Goal: Task Accomplishment & Management: Manage account settings

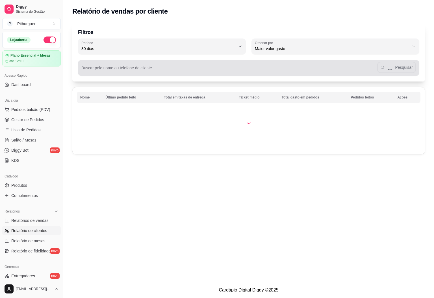
select select "30"
select select "HIGHEST_TOTAL_SPENT_WITH_ORDERS"
click at [124, 69] on input "Buscar pelo nome ou telefone do cliente" at bounding box center [229, 70] width 296 height 6
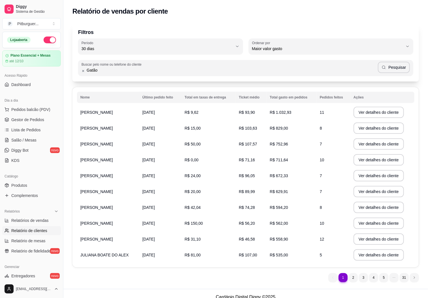
type input "Gatão"
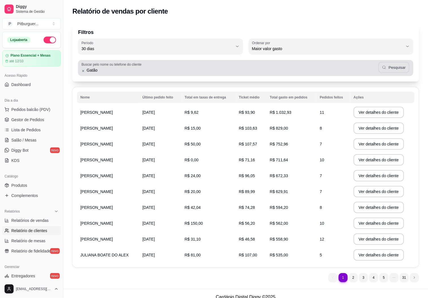
click at [389, 64] on button "Pesquisar" at bounding box center [393, 67] width 31 height 11
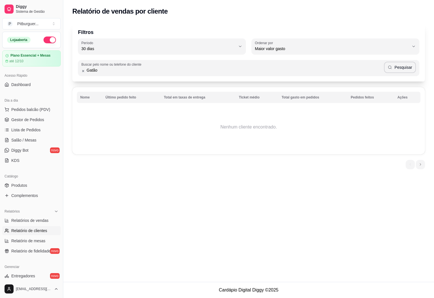
drag, startPoint x: 122, startPoint y: 69, endPoint x: 54, endPoint y: 72, distance: 67.3
click at [54, 72] on div "Diggy Sistema de Gestão P Pitburguer ... Loja aberta Plano Essencial + Mesas at…" at bounding box center [217, 149] width 434 height 298
click at [83, 70] on icon at bounding box center [83, 71] width 4 height 4
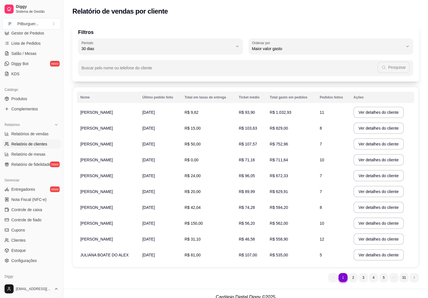
scroll to position [90, 0]
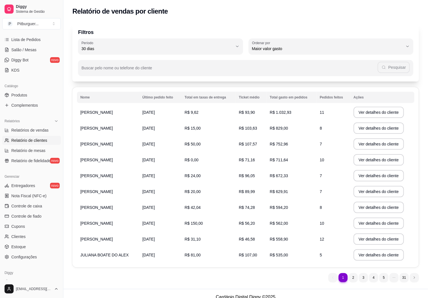
click at [34, 139] on span "Relatório de clientes" at bounding box center [29, 140] width 36 height 6
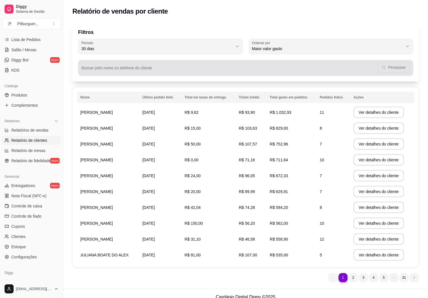
click at [103, 73] on div "Pesquisar" at bounding box center [245, 67] width 328 height 11
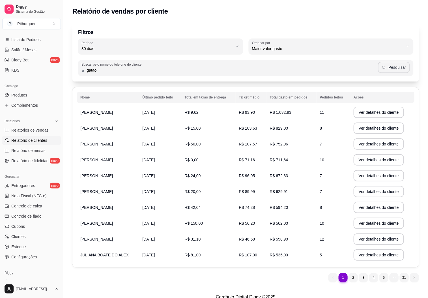
click at [393, 68] on button "Pesquisar" at bounding box center [394, 67] width 32 height 11
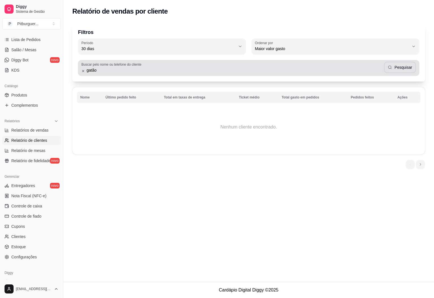
click at [287, 63] on div "gatão Pesquisar" at bounding box center [248, 67] width 335 height 11
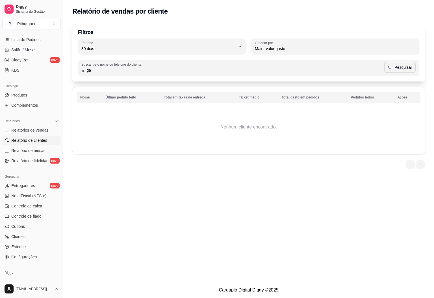
type input "g"
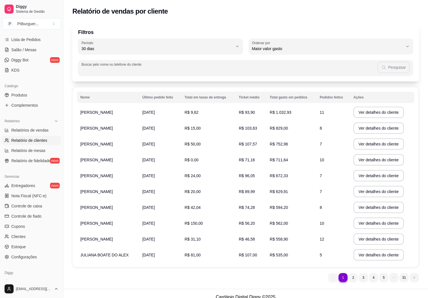
click at [105, 70] on input "Buscar pelo nome ou telefone do cliente" at bounding box center [229, 70] width 296 height 6
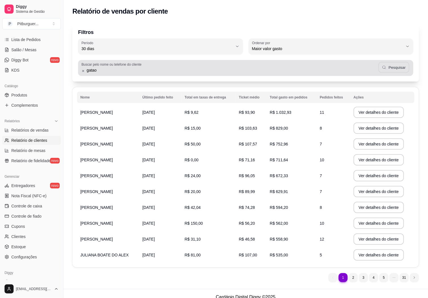
click at [391, 67] on button "Pesquisar" at bounding box center [393, 67] width 31 height 11
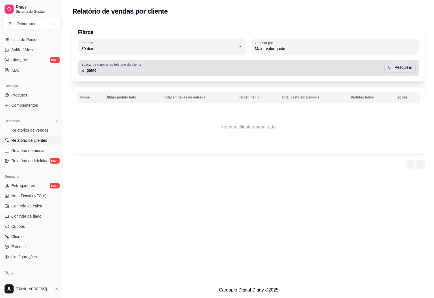
click at [345, 65] on div "gatao Pesquisar" at bounding box center [248, 67] width 335 height 11
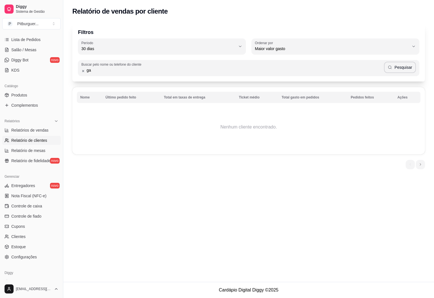
type input "g"
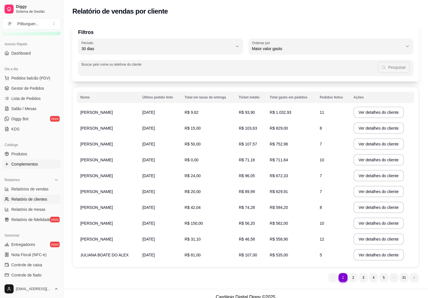
scroll to position [0, 0]
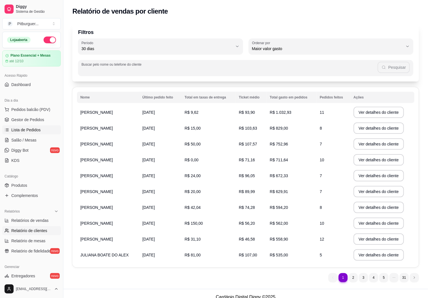
click at [27, 132] on span "Lista de Pedidos" at bounding box center [25, 130] width 29 height 6
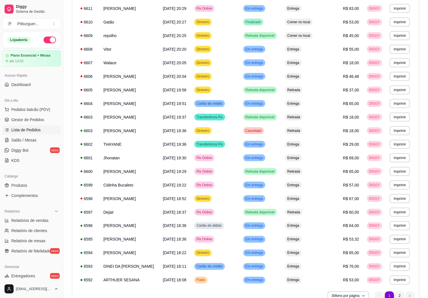
scroll to position [192, 0]
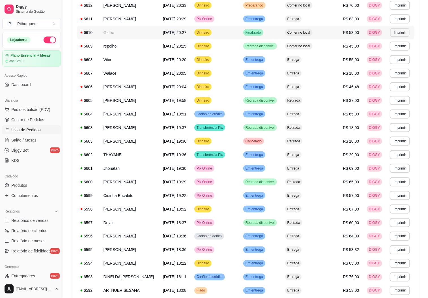
click at [392, 33] on button "Imprimir" at bounding box center [400, 32] width 20 height 9
click at [389, 52] on button "IMPRESSORA" at bounding box center [389, 52] width 41 height 9
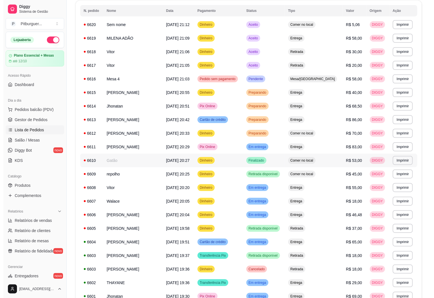
scroll to position [0, 0]
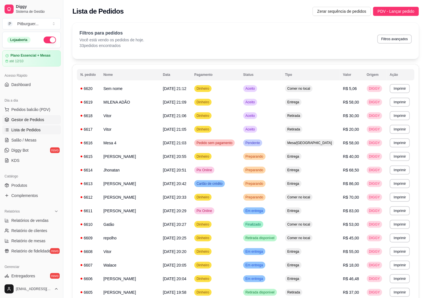
click at [27, 123] on link "Gestor de Pedidos" at bounding box center [31, 119] width 59 height 9
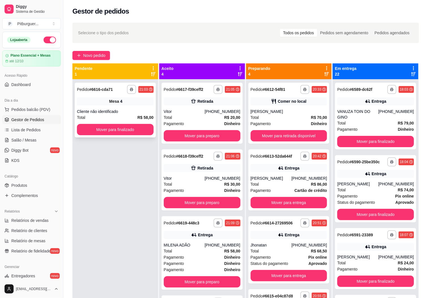
click at [115, 115] on div "Total R$ 58,00" at bounding box center [115, 117] width 77 height 6
click at [200, 259] on div "Pagamento Dinheiro" at bounding box center [202, 257] width 77 height 6
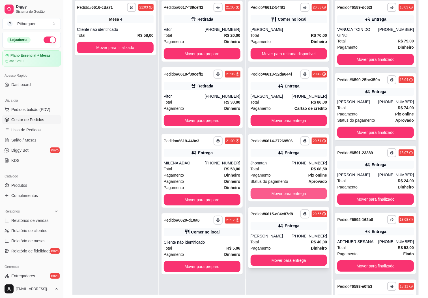
scroll to position [87, 0]
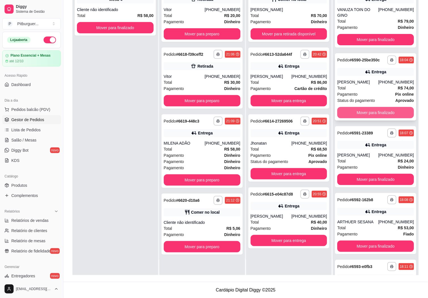
click at [368, 116] on button "Mover para finalizado" at bounding box center [375, 112] width 77 height 11
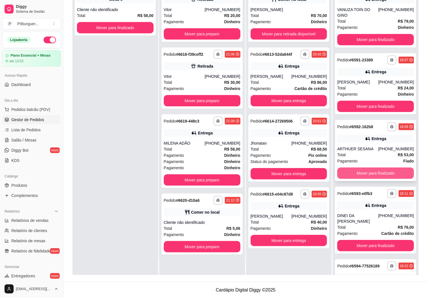
click at [366, 172] on button "Mover para finalizado" at bounding box center [375, 172] width 77 height 11
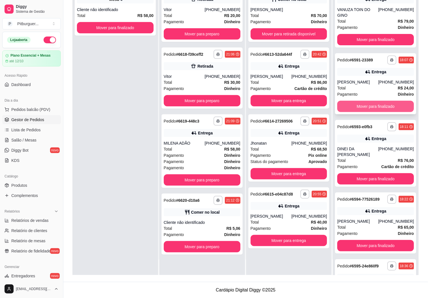
click at [386, 105] on button "Mover para finalizado" at bounding box center [375, 106] width 77 height 11
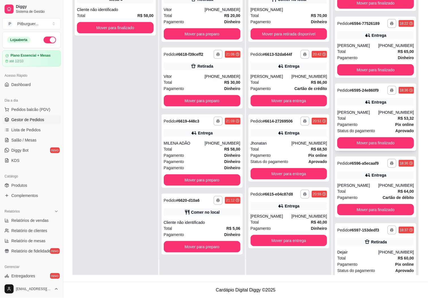
scroll to position [113, 0]
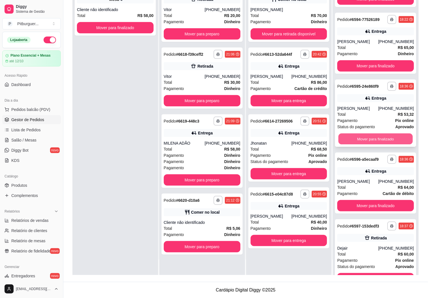
click at [386, 144] on button "Mover para finalizado" at bounding box center [375, 138] width 74 height 11
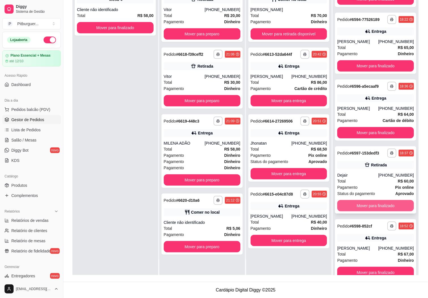
click at [387, 206] on button "Mover para finalizado" at bounding box center [375, 205] width 77 height 11
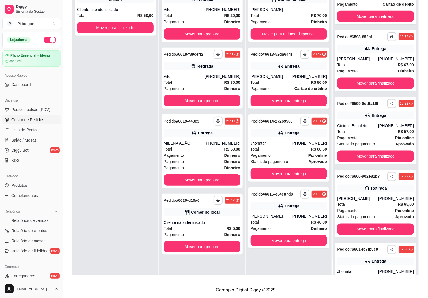
scroll to position [243, 0]
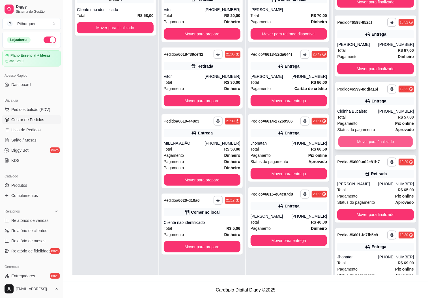
click at [394, 144] on button "Mover para finalizado" at bounding box center [375, 141] width 74 height 11
click at [380, 147] on button "Mover para finalizado" at bounding box center [375, 141] width 74 height 11
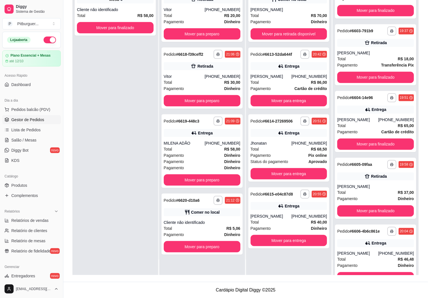
scroll to position [444, 0]
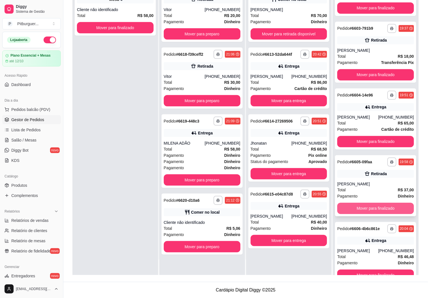
click at [369, 207] on button "Mover para finalizado" at bounding box center [375, 207] width 77 height 11
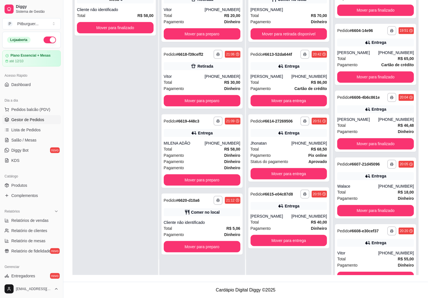
scroll to position [520, 0]
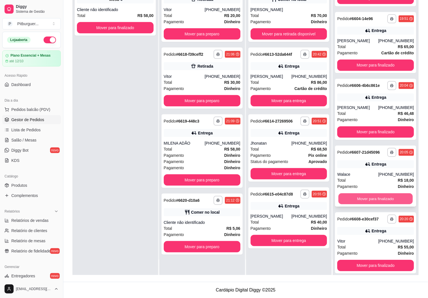
click at [350, 201] on button "Mover para finalizado" at bounding box center [375, 198] width 74 height 11
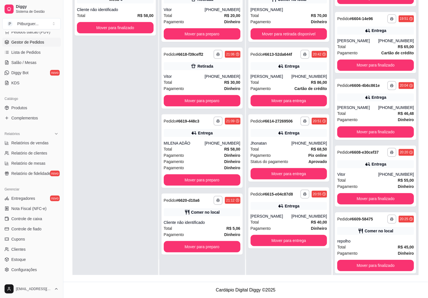
scroll to position [79, 0]
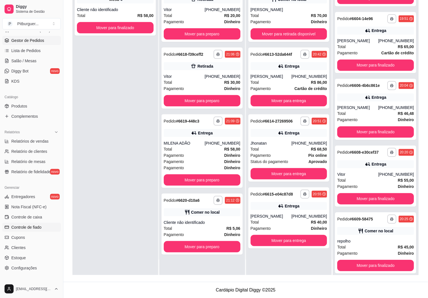
click at [16, 231] on link "Controle de fiado" at bounding box center [31, 226] width 59 height 9
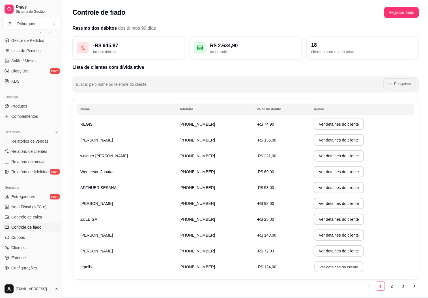
click at [319, 267] on button "Ver detalhes do cliente" at bounding box center [338, 266] width 49 height 11
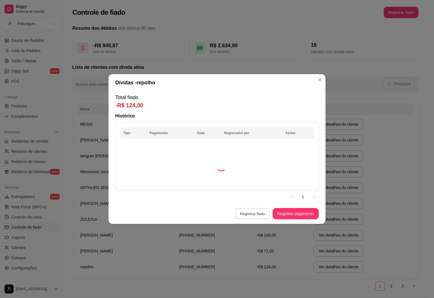
click at [258, 214] on button "Registrar fiado" at bounding box center [252, 213] width 35 height 11
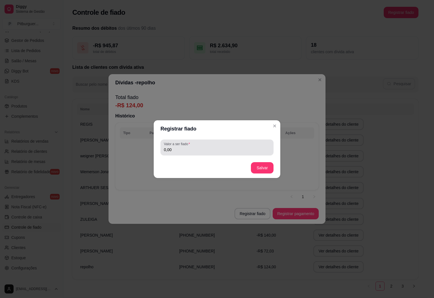
click at [199, 146] on div "0,00" at bounding box center [217, 147] width 106 height 11
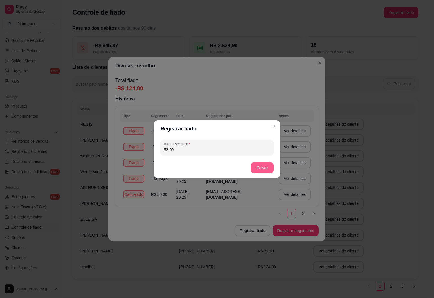
type input "53,00"
click at [260, 165] on button "Salvar" at bounding box center [262, 167] width 23 height 11
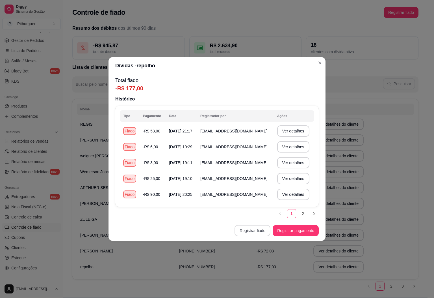
click at [246, 225] on button "Registrar fiado" at bounding box center [253, 230] width 36 height 11
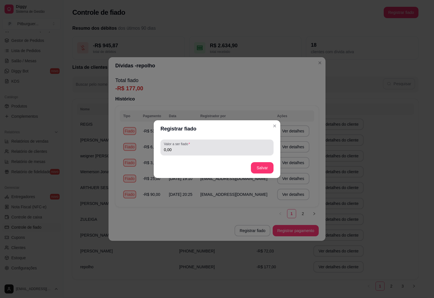
click at [218, 147] on input "0,00" at bounding box center [217, 150] width 106 height 6
type input "8,00"
click at [261, 171] on button "Salvar" at bounding box center [262, 167] width 22 height 11
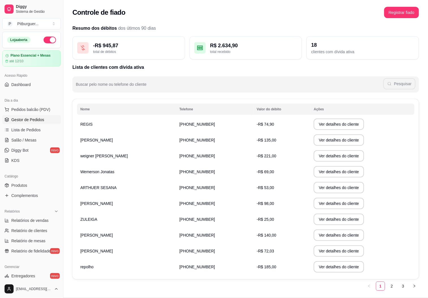
click at [27, 121] on span "Gestor de Pedidos" at bounding box center [27, 120] width 33 height 6
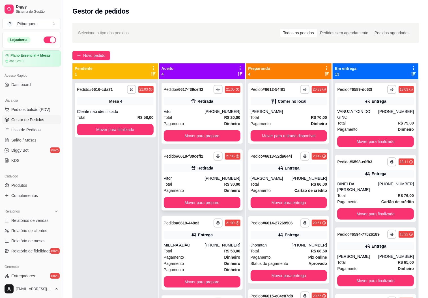
click at [182, 188] on div "Pagamento Dinheiro" at bounding box center [202, 190] width 77 height 6
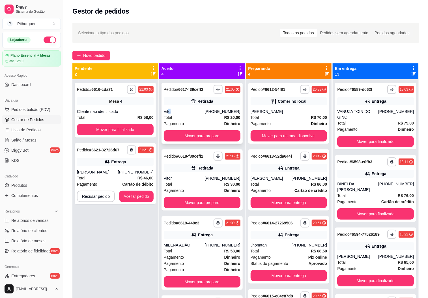
click at [168, 110] on div "Vitor" at bounding box center [184, 112] width 41 height 6
click at [137, 194] on button "Aceitar pedido" at bounding box center [136, 196] width 34 height 11
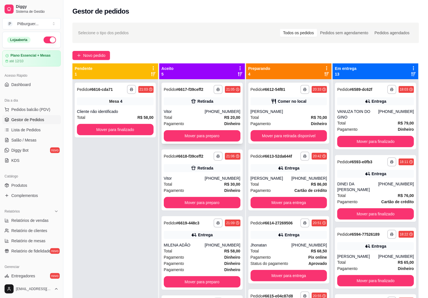
click at [182, 119] on div "Total R$ 20,00" at bounding box center [202, 117] width 77 height 6
click at [191, 167] on icon at bounding box center [194, 168] width 6 height 6
click at [177, 119] on div "Total R$ 20,00" at bounding box center [202, 117] width 77 height 6
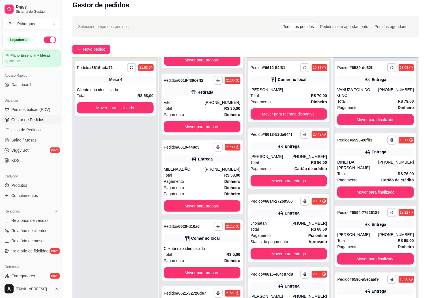
scroll to position [87, 0]
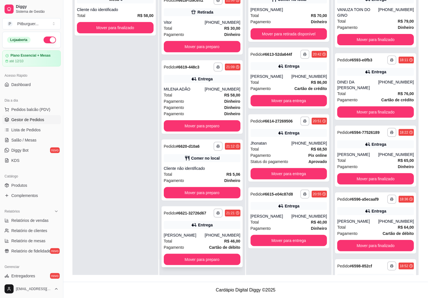
click at [204, 227] on div "Entrega" at bounding box center [205, 225] width 15 height 6
click at [206, 226] on div "Entrega" at bounding box center [205, 225] width 15 height 6
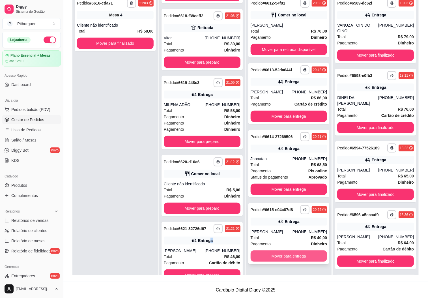
click at [287, 255] on button "Mover para entrega" at bounding box center [288, 255] width 77 height 11
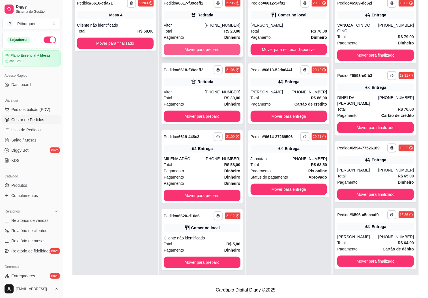
click at [198, 51] on button "Mover para preparo" at bounding box center [202, 49] width 77 height 11
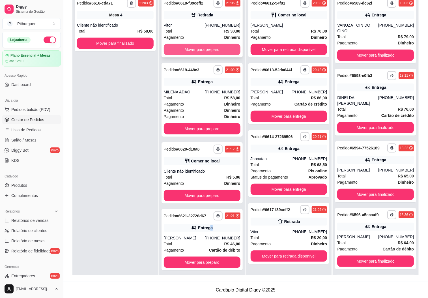
click at [198, 48] on button "Mover para preparo" at bounding box center [202, 49] width 77 height 11
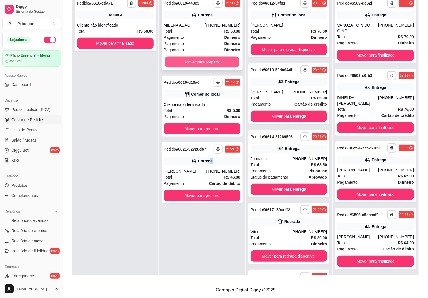
click at [195, 62] on button "Mover para preparo" at bounding box center [202, 62] width 74 height 11
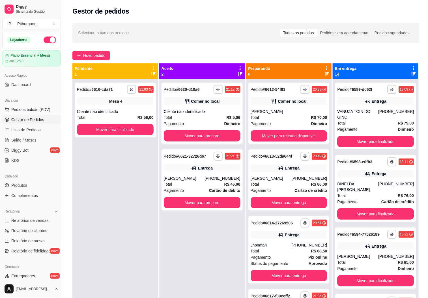
click at [115, 212] on div "**********" at bounding box center [115, 228] width 86 height 298
click at [208, 200] on button "Mover para preparo" at bounding box center [202, 202] width 77 height 11
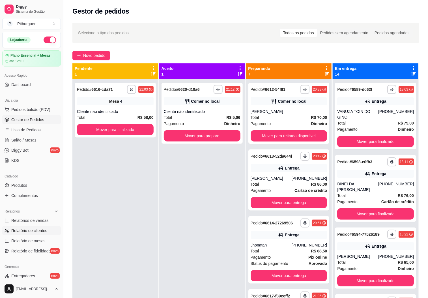
scroll to position [109, 0]
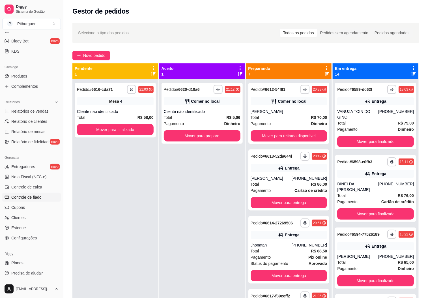
click at [29, 194] on span "Controle de fiado" at bounding box center [26, 197] width 30 height 6
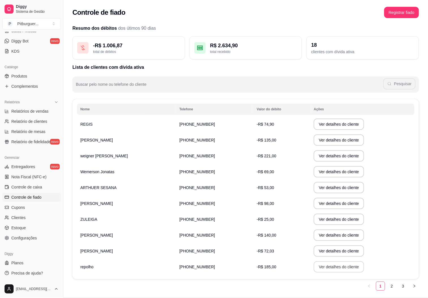
click at [327, 270] on button "Ver detalhes do cliente" at bounding box center [339, 266] width 50 height 11
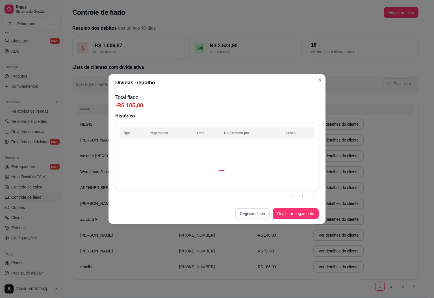
click at [256, 213] on button "Registrar fiado" at bounding box center [252, 213] width 35 height 11
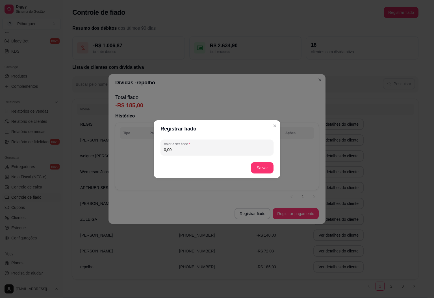
click at [220, 150] on input "0,00" at bounding box center [217, 150] width 106 height 6
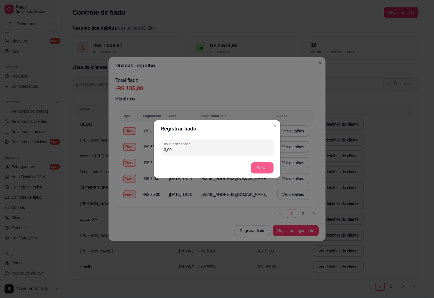
type input "3,00"
click at [259, 168] on button "Salvar" at bounding box center [262, 167] width 23 height 11
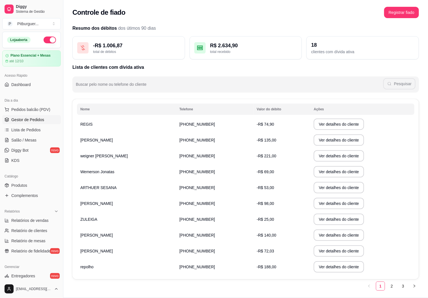
click at [33, 121] on span "Gestor de Pedidos" at bounding box center [27, 120] width 33 height 6
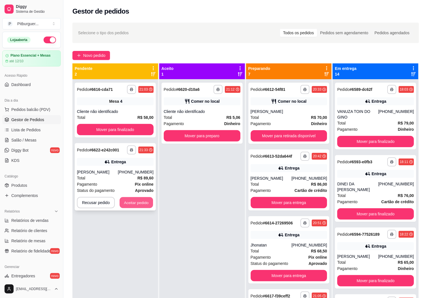
click at [139, 202] on button "Aceitar pedido" at bounding box center [136, 202] width 33 height 11
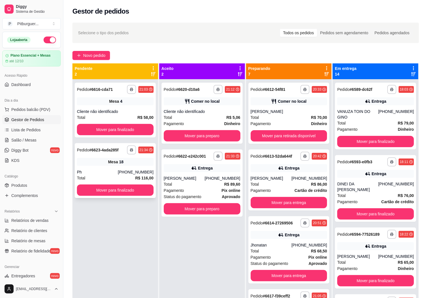
click at [130, 174] on div "[PHONE_NUMBER]" at bounding box center [136, 172] width 36 height 6
click at [258, 112] on div "[PERSON_NAME]" at bounding box center [288, 112] width 77 height 6
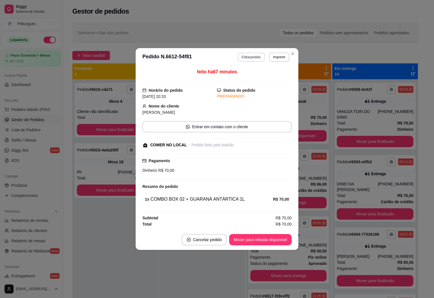
click at [253, 55] on button "Editar pedido" at bounding box center [251, 57] width 27 height 9
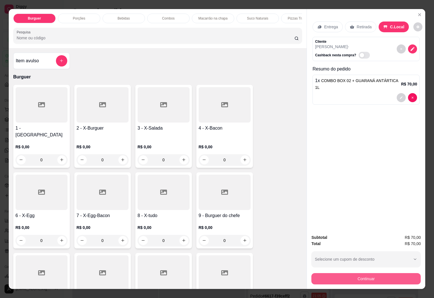
click at [367, 274] on button "Continuar" at bounding box center [366, 278] width 109 height 11
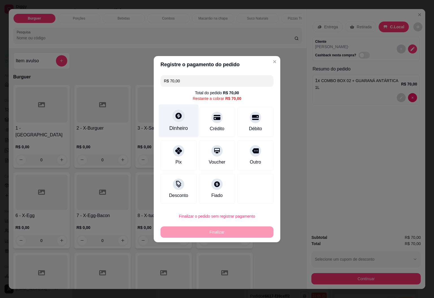
click at [179, 127] on div "Dinheiro" at bounding box center [178, 127] width 19 height 7
click at [194, 139] on input "0,00" at bounding box center [217, 143] width 113 height 11
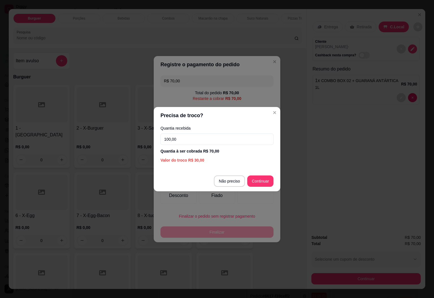
type input "100,00"
type input "R$ 0,00"
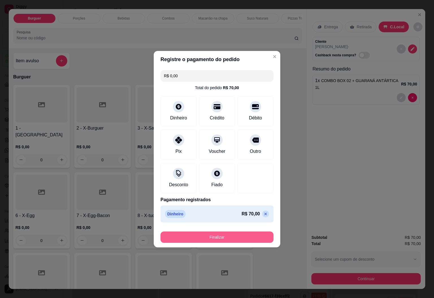
click at [223, 241] on button "Finalizar" at bounding box center [217, 236] width 113 height 11
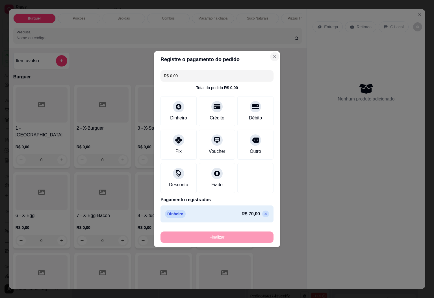
type input "0"
type input "-R$ 70,00"
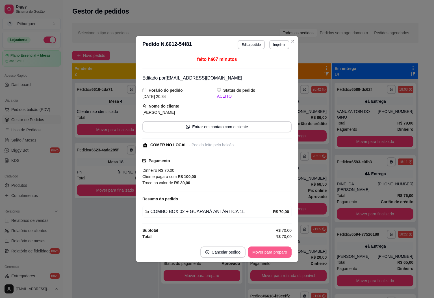
click at [267, 251] on button "Mover para preparo" at bounding box center [270, 251] width 44 height 11
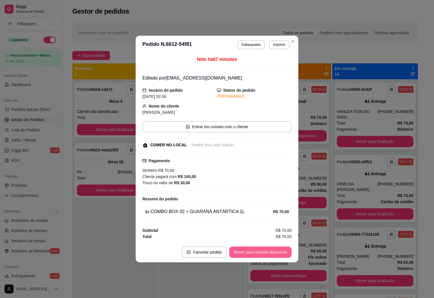
click at [267, 254] on button "Mover para retirada disponível" at bounding box center [260, 251] width 62 height 11
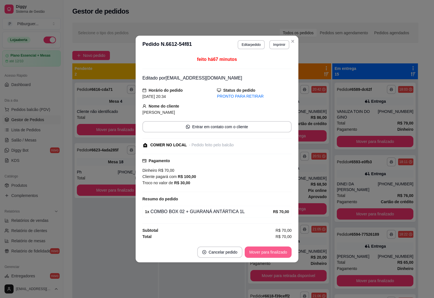
click at [267, 254] on button "Mover para finalizado" at bounding box center [268, 251] width 47 height 11
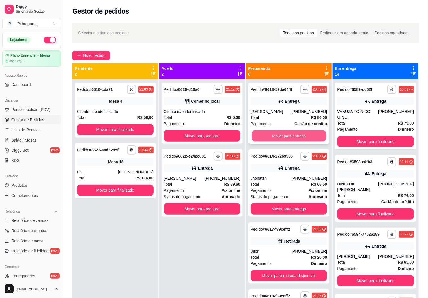
click at [267, 133] on button "Mover para entrega" at bounding box center [289, 135] width 74 height 11
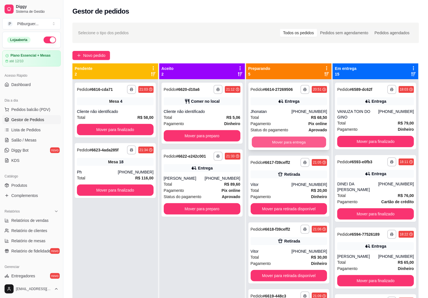
click at [278, 147] on button "Mover para entrega" at bounding box center [289, 142] width 74 height 11
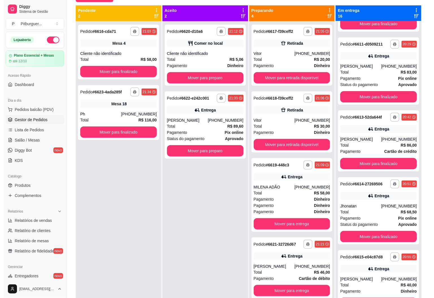
scroll to position [819, 0]
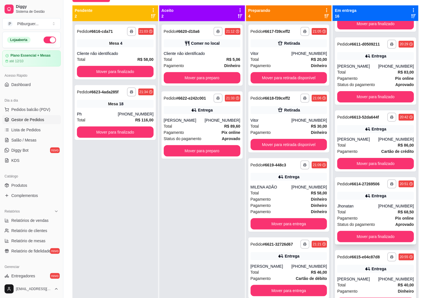
click at [352, 207] on div "Jhonatan" at bounding box center [357, 206] width 41 height 6
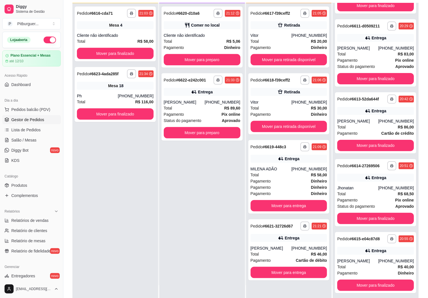
scroll to position [87, 0]
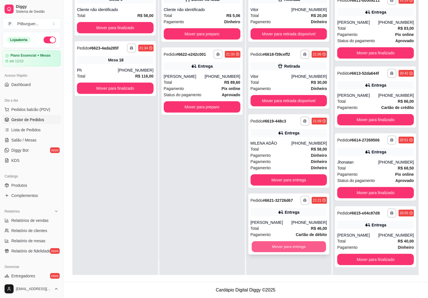
click at [287, 243] on button "Mover para entrega" at bounding box center [289, 246] width 74 height 11
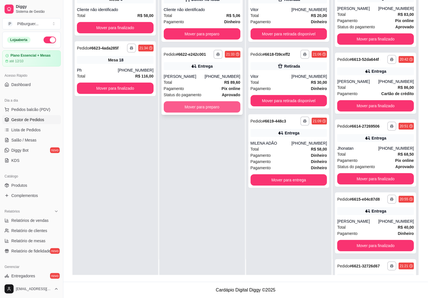
click at [181, 104] on button "Mover para preparo" at bounding box center [202, 106] width 77 height 11
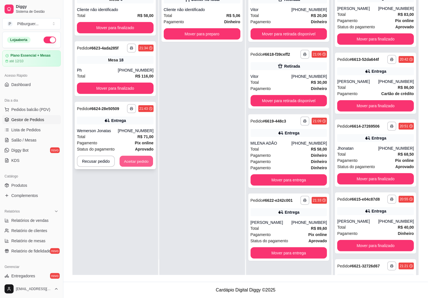
click at [133, 159] on button "Aceitar pedido" at bounding box center [136, 161] width 33 height 11
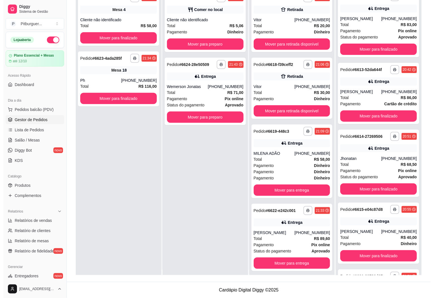
scroll to position [0, 0]
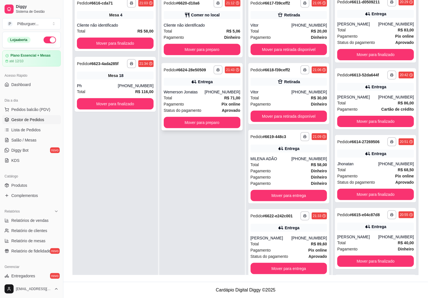
click at [204, 99] on div "Total R$ 71,00" at bounding box center [202, 98] width 77 height 6
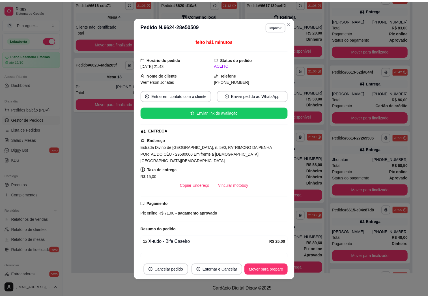
scroll to position [49, 0]
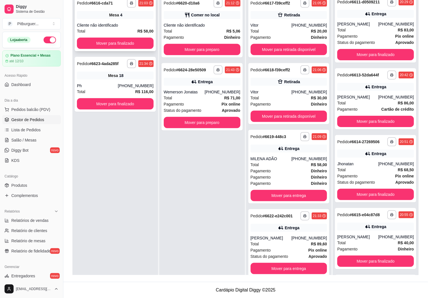
click at [95, 26] on div "Cliente não identificado" at bounding box center [115, 25] width 77 height 6
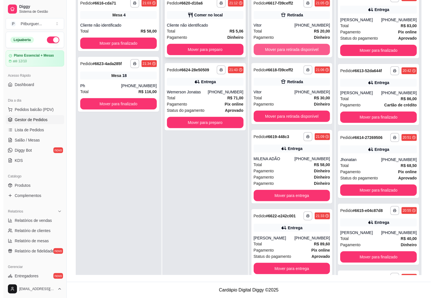
scroll to position [819, 0]
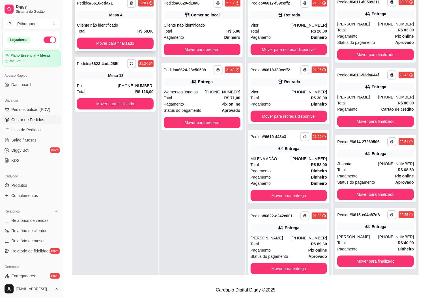
click at [103, 28] on div "Total R$ 58,00" at bounding box center [115, 31] width 77 height 6
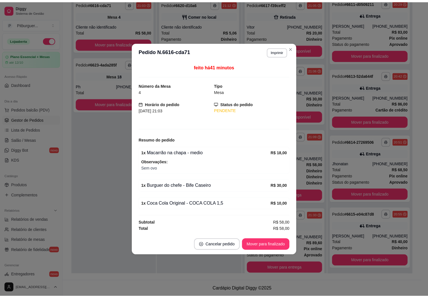
scroll to position [823, 0]
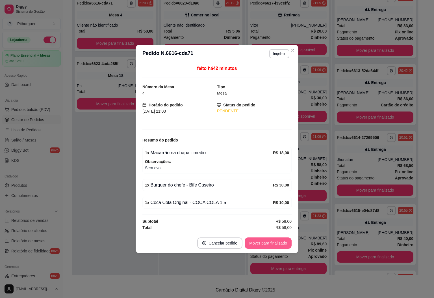
click at [271, 243] on button "Mover para finalizado" at bounding box center [268, 242] width 47 height 11
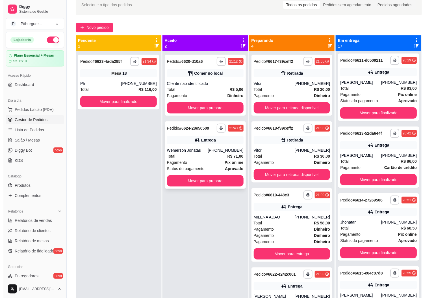
scroll to position [0, 0]
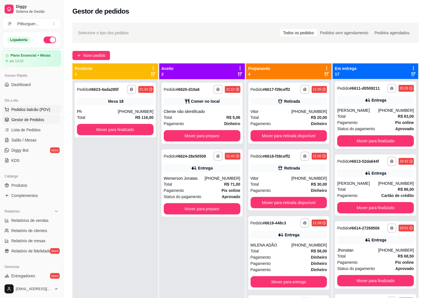
click at [17, 106] on button "Pedidos balcão (PDV)" at bounding box center [31, 109] width 59 height 9
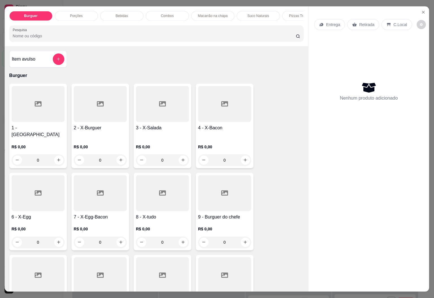
scroll to position [823, 0]
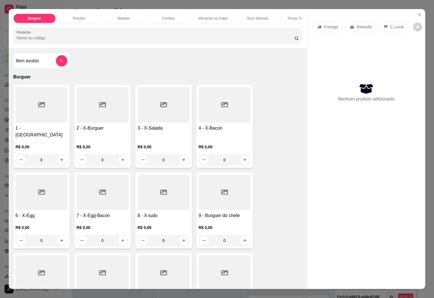
click at [161, 14] on div "Combos" at bounding box center [168, 19] width 42 height 10
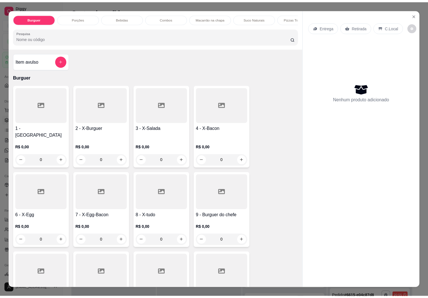
scroll to position [12, 0]
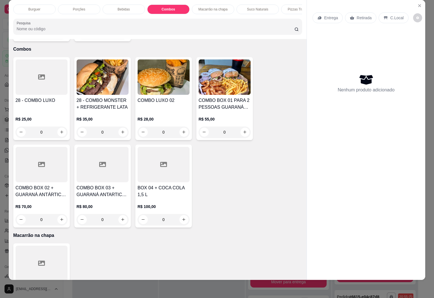
click at [180, 85] on img at bounding box center [164, 76] width 52 height 35
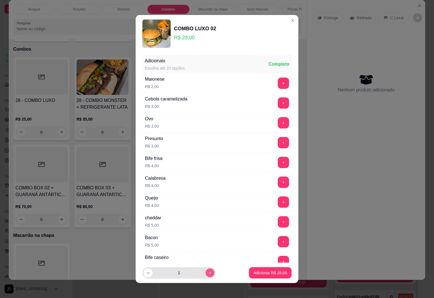
click at [208, 272] on icon "increase-product-quantity" at bounding box center [210, 273] width 4 height 4
type input "2"
click at [261, 275] on p "Adicionar R$ 56,00" at bounding box center [271, 273] width 34 height 6
type input "2"
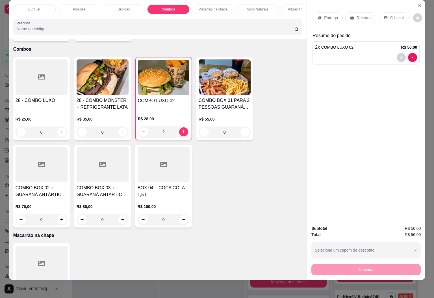
click at [400, 14] on div "C.Local" at bounding box center [394, 17] width 30 height 11
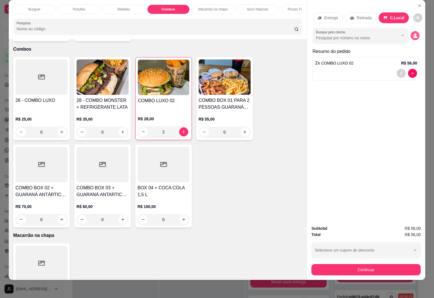
click at [414, 33] on icon "decrease-product-quantity" at bounding box center [415, 35] width 5 height 5
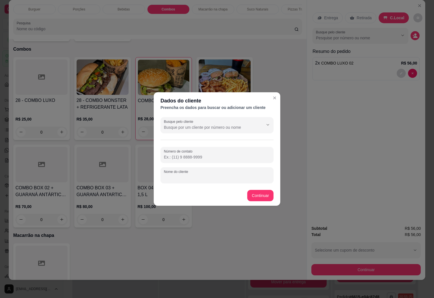
click at [234, 176] on input "Nome do cliente" at bounding box center [217, 177] width 106 height 6
type input "meninos"
click at [252, 189] on footer "Continuar" at bounding box center [217, 195] width 127 height 20
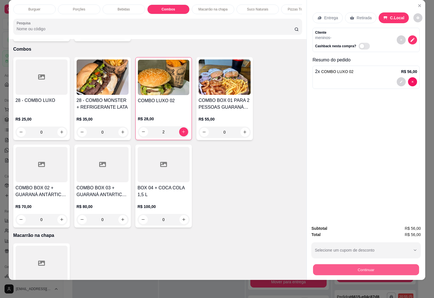
click at [326, 265] on button "Continuar" at bounding box center [366, 269] width 106 height 11
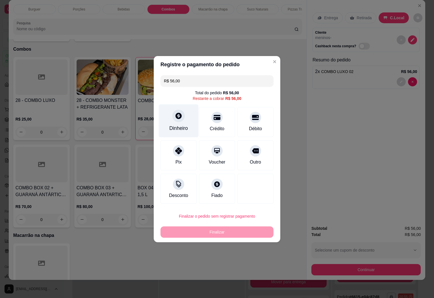
click at [170, 115] on div "Dinheiro" at bounding box center [179, 120] width 40 height 33
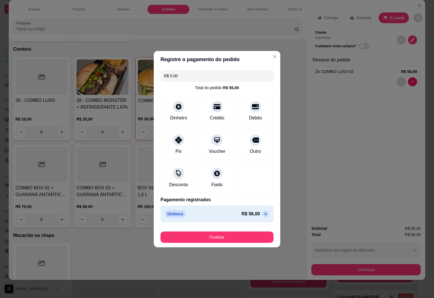
type input "R$ 0,00"
click at [215, 237] on button "Finalizar" at bounding box center [217, 236] width 110 height 11
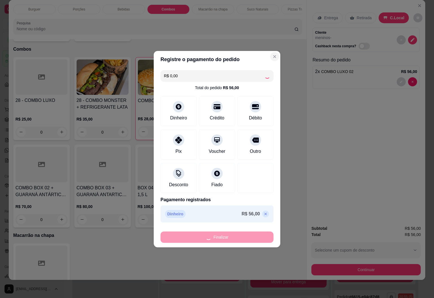
type input "0"
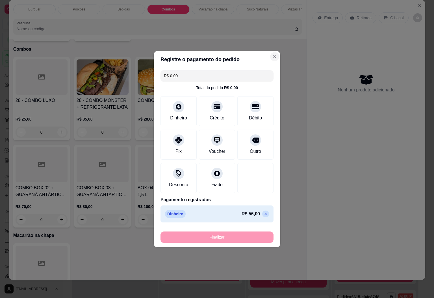
type input "-R$ 56,00"
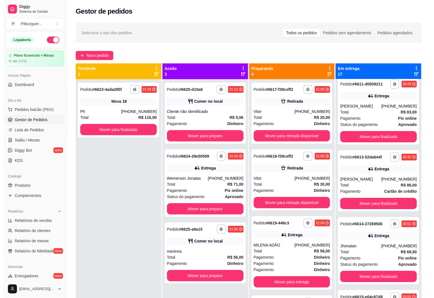
scroll to position [819, 0]
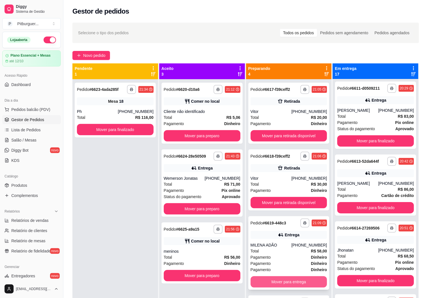
click at [271, 282] on button "Mover para entrega" at bounding box center [288, 281] width 77 height 11
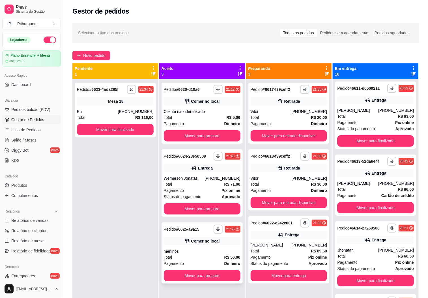
click at [182, 252] on div "meninos" at bounding box center [202, 251] width 77 height 6
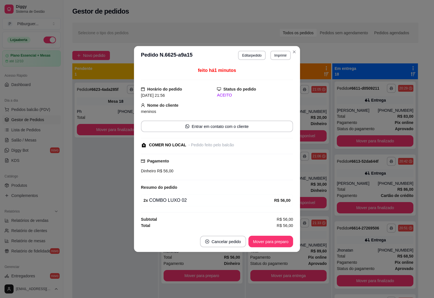
scroll to position [823, 0]
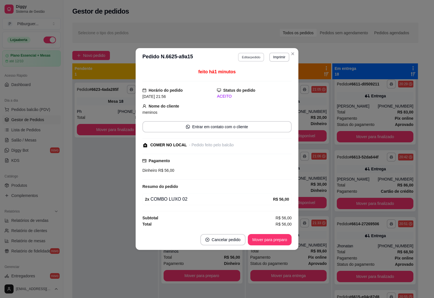
click at [252, 57] on button "Editar pedido" at bounding box center [251, 57] width 26 height 9
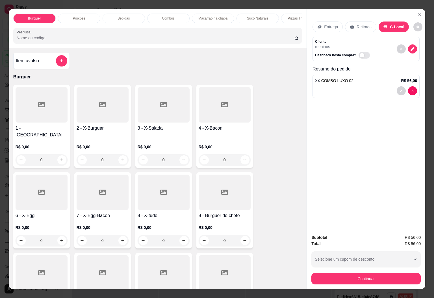
click at [122, 16] on p "Bebidas" at bounding box center [124, 18] width 12 height 5
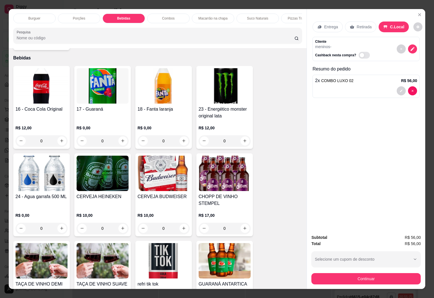
scroll to position [12, 0]
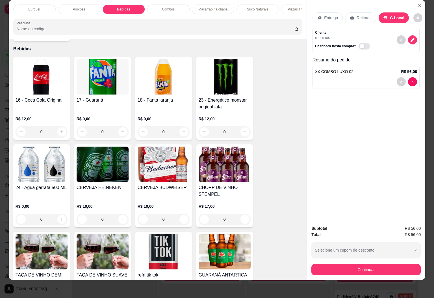
click at [42, 76] on img at bounding box center [42, 76] width 52 height 35
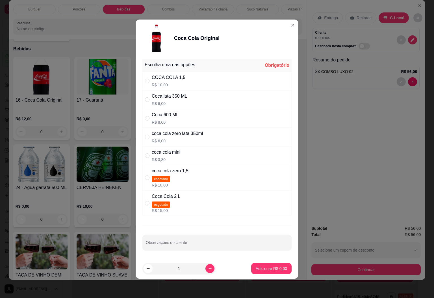
click at [178, 82] on p "R$ 10,00" at bounding box center [169, 85] width 34 height 6
radio input "true"
click at [208, 267] on icon "increase-product-quantity" at bounding box center [210, 268] width 4 height 4
type input "2"
click at [271, 266] on button "Adicionar R$ 20,00" at bounding box center [271, 268] width 42 height 11
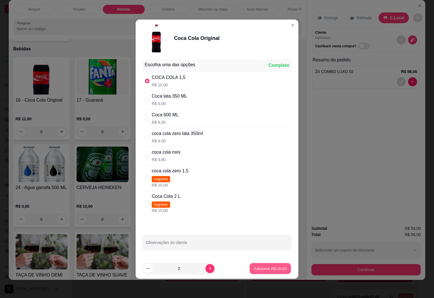
type input "2"
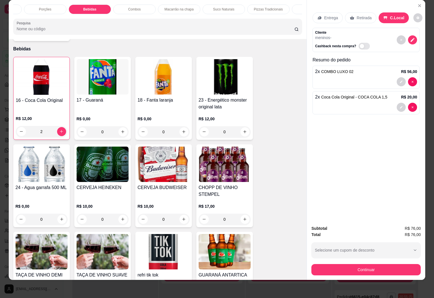
scroll to position [0, 51]
click at [287, 5] on div "BALAS" at bounding box center [296, 10] width 42 height 10
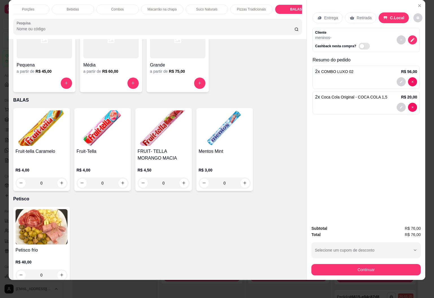
click at [226, 110] on img at bounding box center [225, 127] width 52 height 35
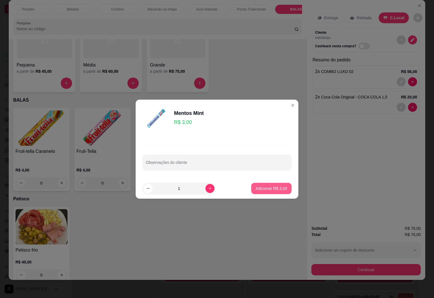
click at [257, 193] on button "Adicionar R$ 3,00" at bounding box center [271, 188] width 40 height 11
type input "1"
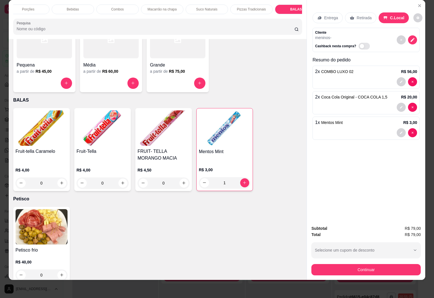
click at [121, 5] on div "Combos" at bounding box center [117, 10] width 42 height 10
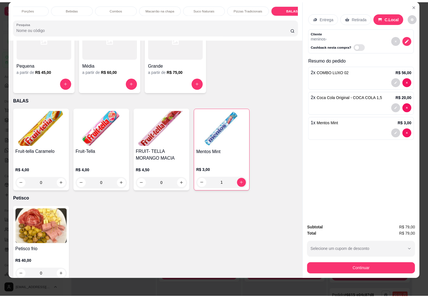
scroll to position [980, 0]
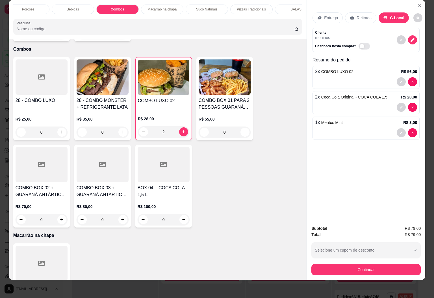
click at [183, 126] on div "2" at bounding box center [163, 131] width 51 height 11
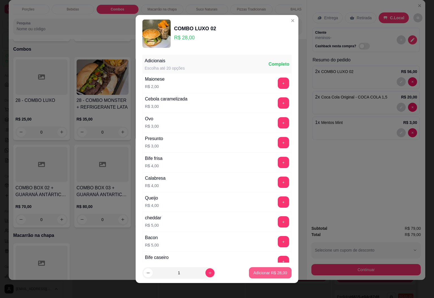
click at [266, 275] on p "Adicionar R$ 28,00" at bounding box center [271, 273] width 34 height 6
type input "3"
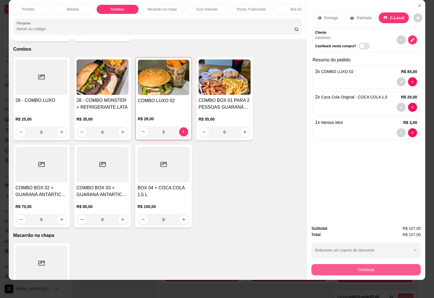
click at [336, 264] on button "Continuar" at bounding box center [366, 269] width 109 height 11
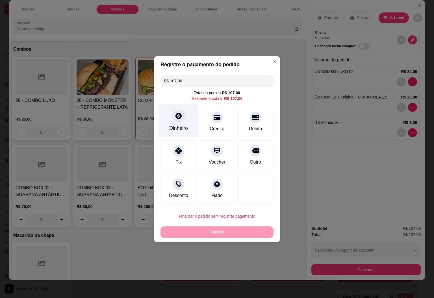
click at [181, 122] on div "Dinheiro" at bounding box center [179, 120] width 40 height 33
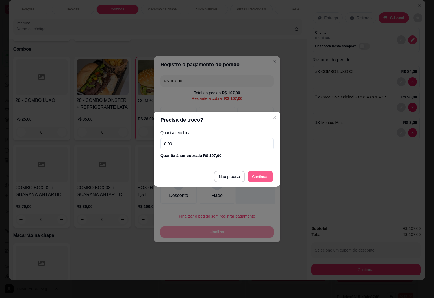
type input "R$ 0,00"
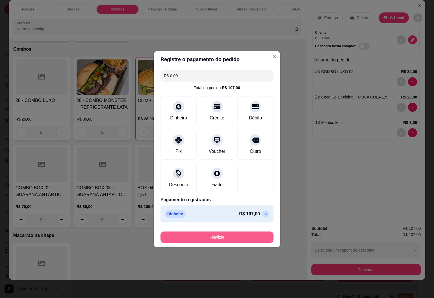
click at [236, 233] on button "Finalizar" at bounding box center [217, 236] width 113 height 11
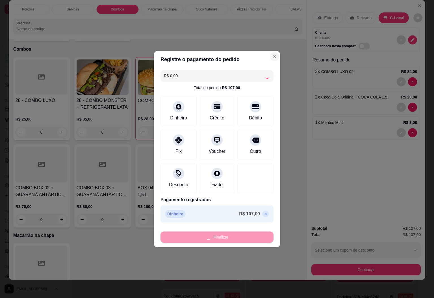
type input "0"
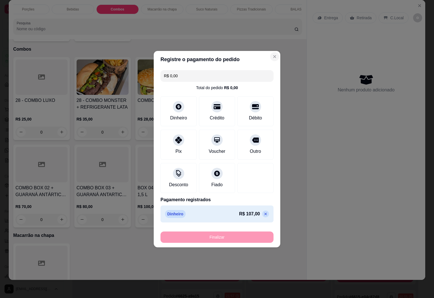
type input "-R$ 107,00"
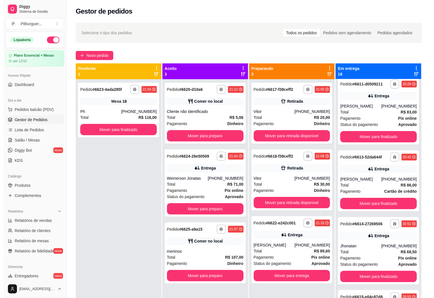
scroll to position [819, 0]
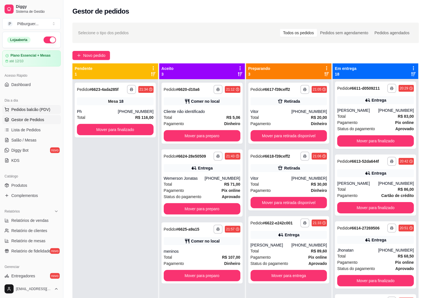
click at [46, 106] on button "Pedidos balcão (PDV)" at bounding box center [31, 109] width 59 height 9
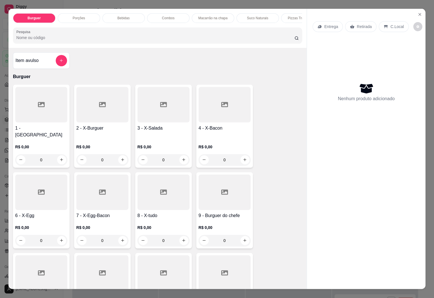
scroll to position [823, 0]
click at [128, 14] on div "Bebidas" at bounding box center [124, 19] width 42 height 10
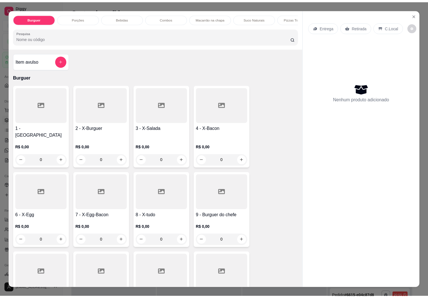
scroll to position [12, 0]
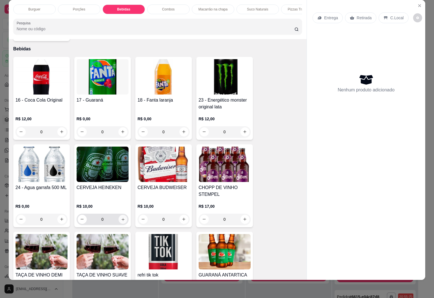
click at [121, 217] on icon "increase-product-quantity" at bounding box center [123, 219] width 4 height 4
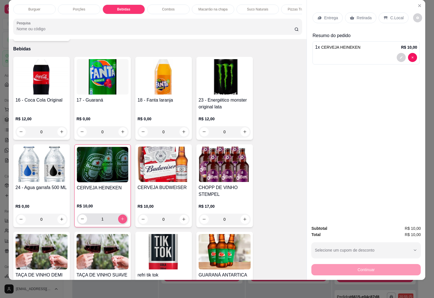
click at [121, 217] on icon "increase-product-quantity" at bounding box center [122, 219] width 4 height 4
type input "2"
click at [183, 215] on button "increase-product-quantity" at bounding box center [184, 219] width 9 height 9
type input "1"
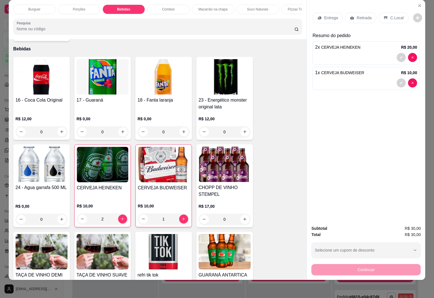
click at [369, 152] on div "Entrega Retirada C.Local Resumo do pedido 2 x CERVEJA HEINEKEN R$ 20,00 1 x CER…" at bounding box center [366, 110] width 118 height 221
click at [384, 16] on icon at bounding box center [386, 18] width 5 height 5
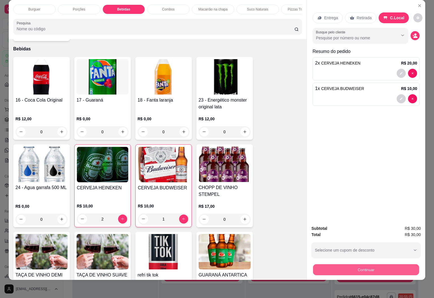
click at [338, 264] on button "Continuar" at bounding box center [366, 269] width 106 height 11
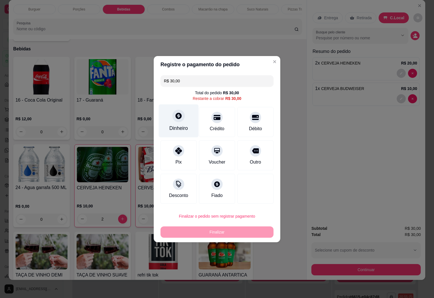
click at [176, 114] on icon at bounding box center [179, 116] width 6 height 6
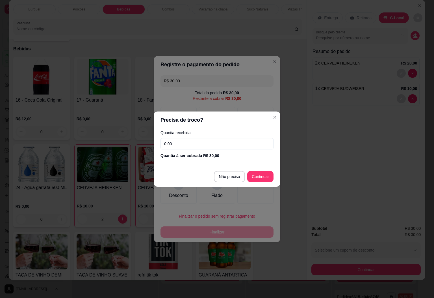
click at [221, 146] on input "0,00" at bounding box center [217, 143] width 113 height 11
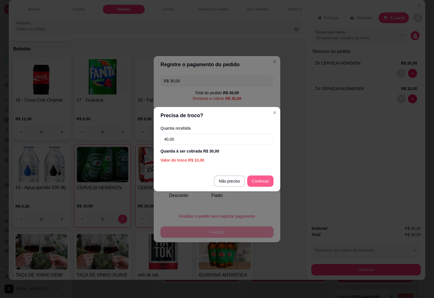
type input "40,00"
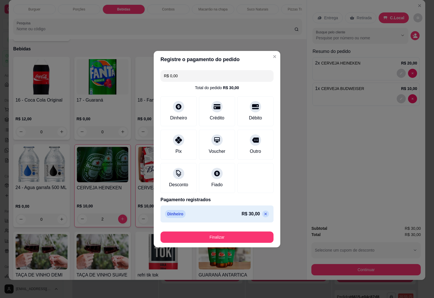
type input "R$ 0,00"
click at [222, 237] on button "Finalizar" at bounding box center [217, 236] width 110 height 11
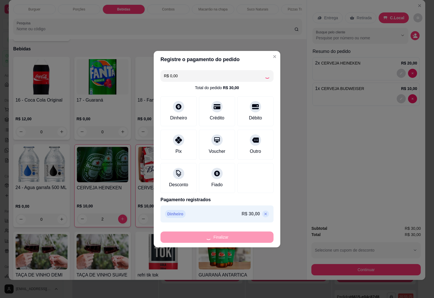
type input "0"
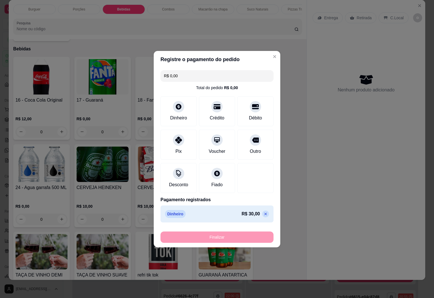
type input "-R$ 30,00"
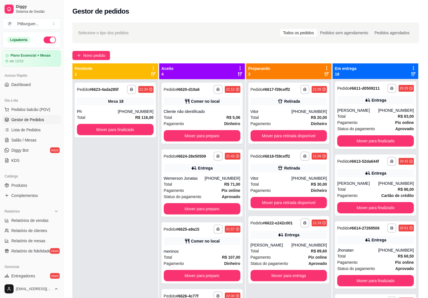
scroll to position [559, 0]
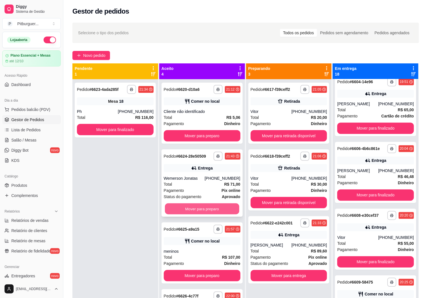
click at [209, 206] on button "Mover para preparo" at bounding box center [202, 208] width 74 height 11
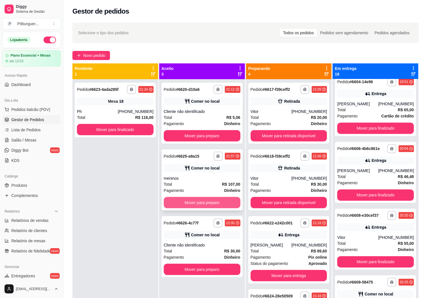
click at [200, 203] on button "Mover para preparo" at bounding box center [202, 202] width 77 height 11
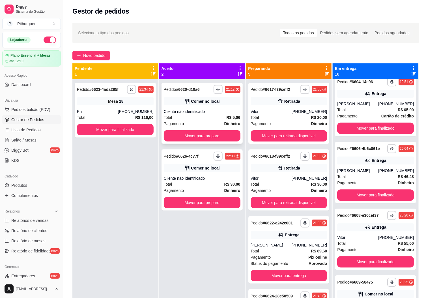
click at [197, 115] on div "Total R$ 5,06" at bounding box center [202, 117] width 77 height 6
click at [196, 135] on button "Mover para preparo" at bounding box center [202, 135] width 77 height 11
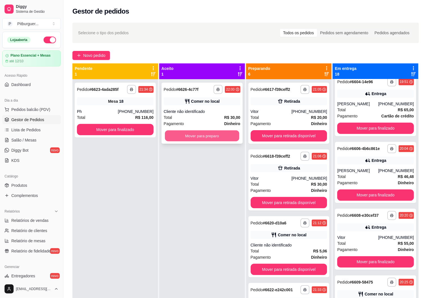
click at [212, 132] on button "Mover para preparo" at bounding box center [202, 135] width 74 height 11
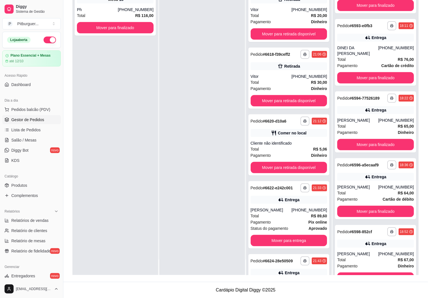
scroll to position [0, 0]
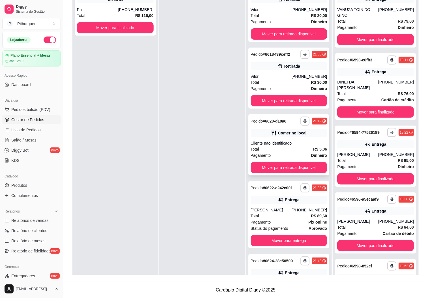
click at [284, 138] on div "**********" at bounding box center [288, 144] width 81 height 61
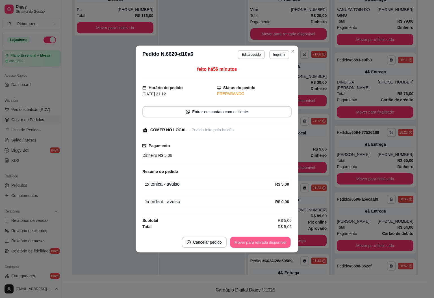
click at [267, 241] on button "Mover para retirada disponível" at bounding box center [260, 242] width 60 height 11
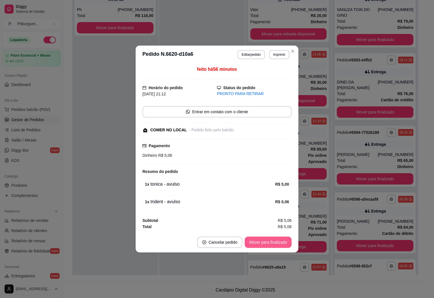
click at [274, 239] on button "Mover para finalizado" at bounding box center [268, 241] width 47 height 11
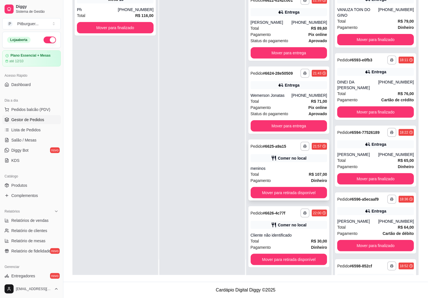
scroll to position [125, 0]
click at [287, 255] on button "Mover para retirada disponível" at bounding box center [288, 259] width 77 height 11
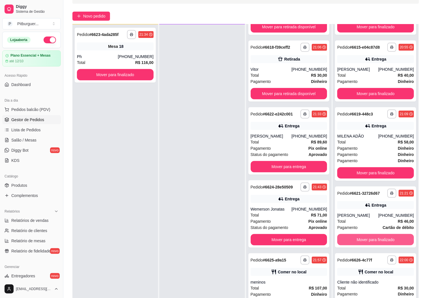
scroll to position [87, 0]
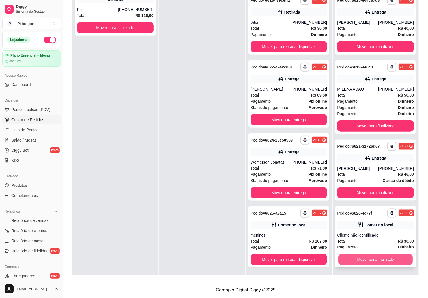
click at [375, 256] on button "Mover para finalizado" at bounding box center [375, 259] width 74 height 11
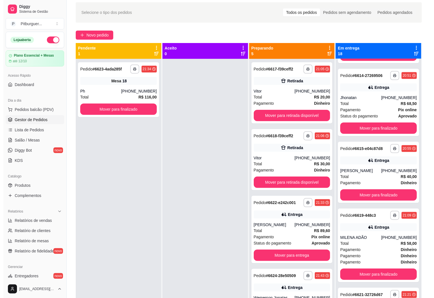
scroll to position [0, 0]
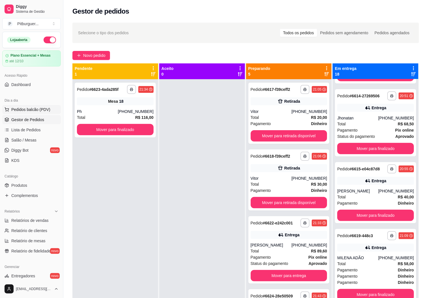
click at [31, 112] on span "Pedidos balcão (PDV)" at bounding box center [30, 110] width 39 height 6
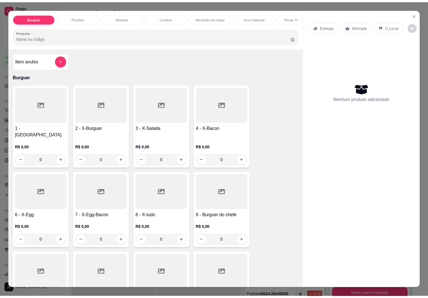
scroll to position [974, 0]
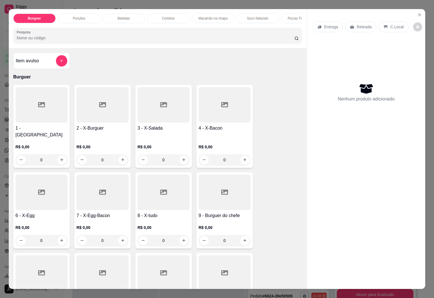
click at [176, 117] on div at bounding box center [164, 104] width 52 height 35
click at [418, 12] on icon "Close" at bounding box center [420, 14] width 5 height 5
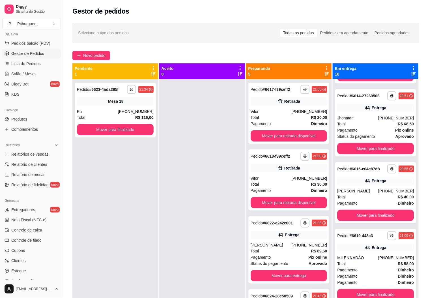
scroll to position [68, 0]
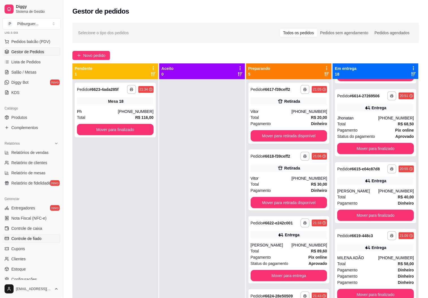
click at [31, 237] on span "Controle de fiado" at bounding box center [26, 238] width 30 height 6
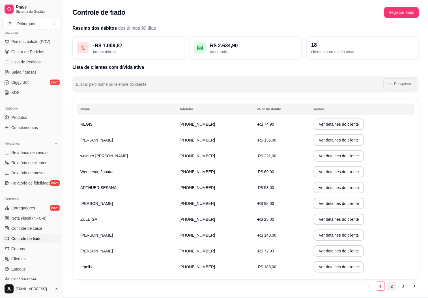
click at [388, 287] on link "2" at bounding box center [391, 286] width 8 height 8
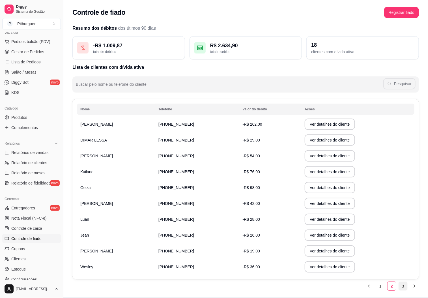
click at [402, 286] on link "3" at bounding box center [403, 286] width 8 height 8
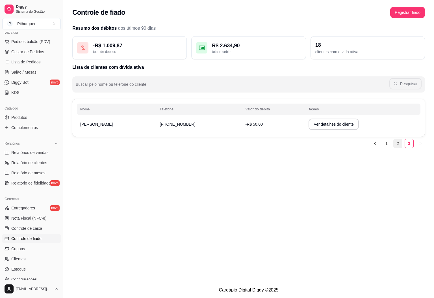
click at [400, 144] on link "2" at bounding box center [398, 143] width 8 height 8
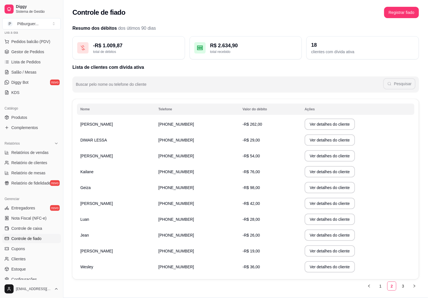
scroll to position [16, 0]
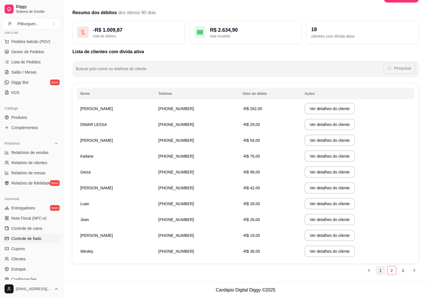
click at [379, 271] on link "1" at bounding box center [380, 270] width 8 height 8
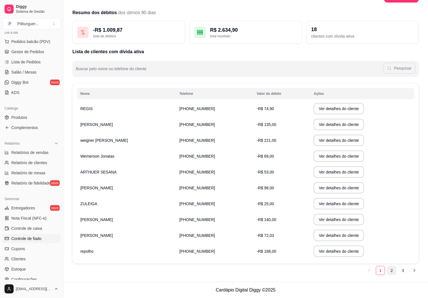
click at [395, 272] on link "2" at bounding box center [391, 270] width 8 height 8
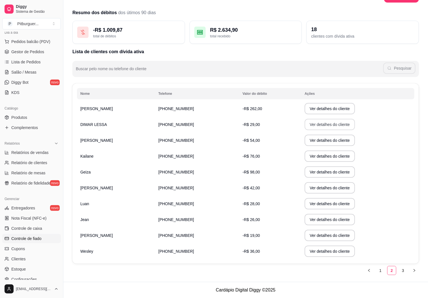
click at [319, 127] on button "Ver detalhes do cliente" at bounding box center [329, 124] width 50 height 11
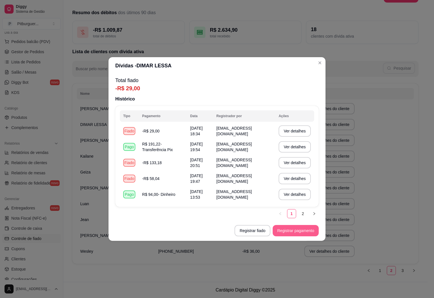
click at [279, 228] on button "Registrar pagamento" at bounding box center [296, 230] width 46 height 11
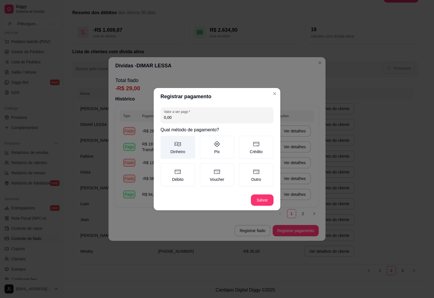
click at [185, 148] on label "Dinheiro" at bounding box center [178, 146] width 35 height 23
click at [165, 140] on button "Dinheiro" at bounding box center [162, 137] width 5 height 5
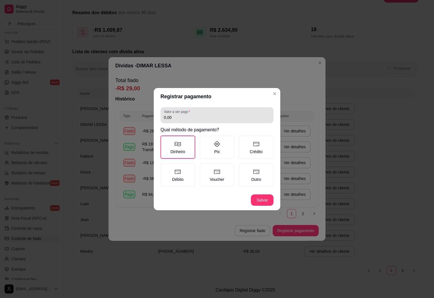
click at [192, 114] on input "0,00" at bounding box center [217, 117] width 106 height 6
type input "29,00"
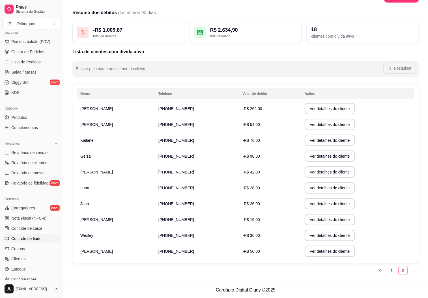
click at [81, 295] on footer "Cardápio Digital Diggy © 2025" at bounding box center [245, 290] width 364 height 16
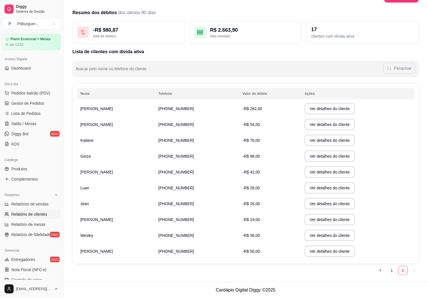
scroll to position [0, 0]
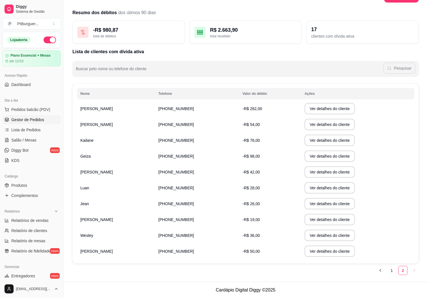
click at [33, 123] on link "Gestor de Pedidos" at bounding box center [31, 119] width 59 height 9
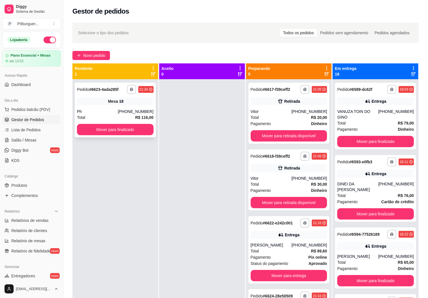
click at [120, 116] on div "Total R$ 116,00" at bounding box center [115, 117] width 77 height 6
click at [260, 251] on div "Total R$ 89,60" at bounding box center [288, 251] width 77 height 6
click at [16, 223] on span "Relatórios de vendas" at bounding box center [29, 220] width 37 height 6
select select "ALL"
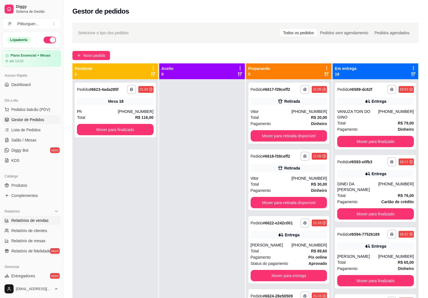
select select "0"
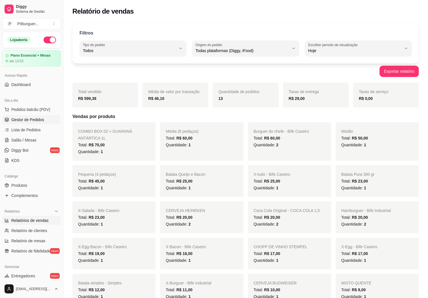
click at [19, 122] on span "Gestor de Pedidos" at bounding box center [27, 120] width 33 height 6
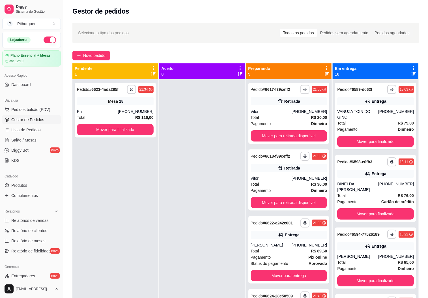
click at [2, 115] on link "Gestor de Pedidos" at bounding box center [31, 119] width 59 height 9
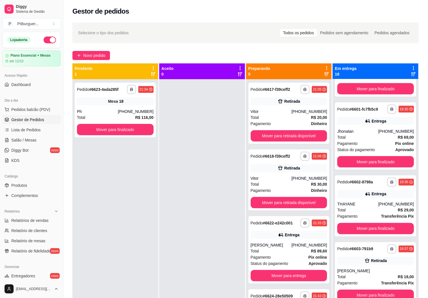
scroll to position [331, 0]
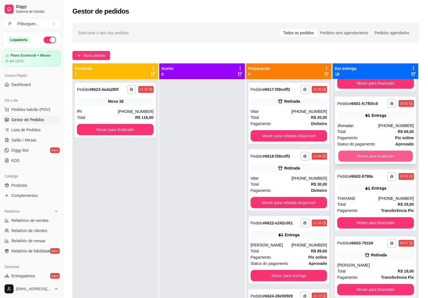
click at [393, 158] on button "Mover para finalizado" at bounding box center [375, 156] width 74 height 11
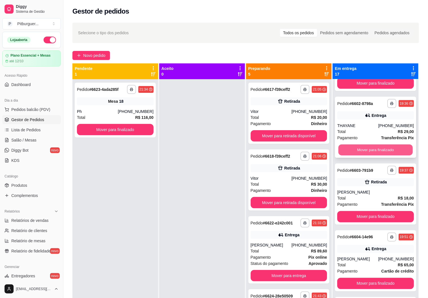
click at [377, 154] on button "Mover para finalizado" at bounding box center [375, 149] width 74 height 11
click at [378, 152] on button "Mover para finalizado" at bounding box center [375, 149] width 74 height 11
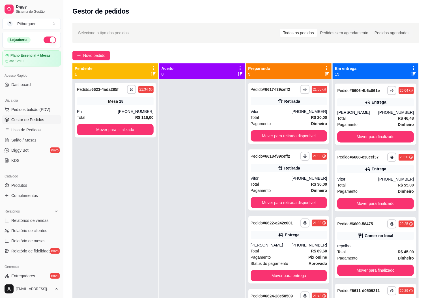
scroll to position [418, 0]
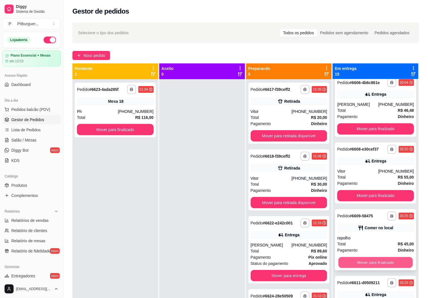
click at [369, 268] on button "Mover para finalizado" at bounding box center [375, 262] width 74 height 11
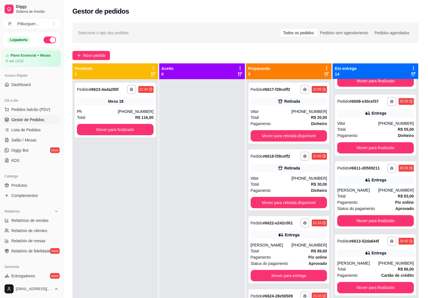
scroll to position [490, 0]
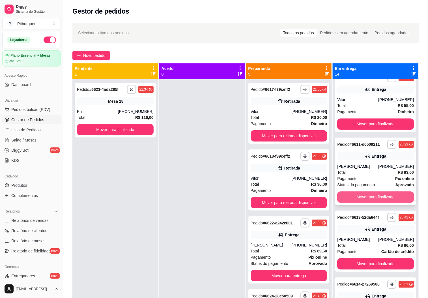
click at [393, 202] on button "Mover para finalizado" at bounding box center [375, 196] width 77 height 11
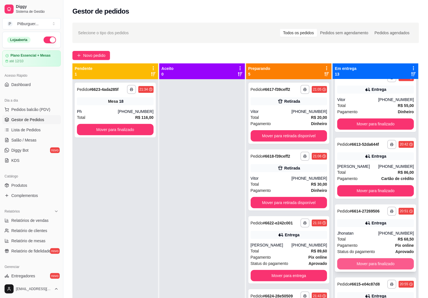
click at [368, 269] on button "Mover para finalizado" at bounding box center [375, 263] width 77 height 11
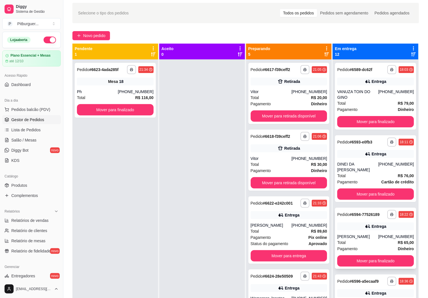
scroll to position [0, 0]
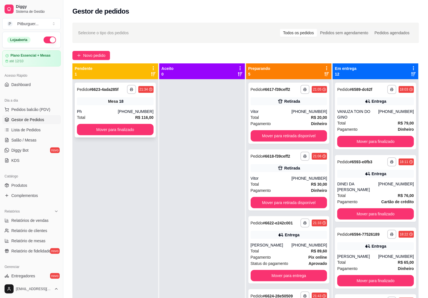
click at [111, 110] on div "Ph" at bounding box center [97, 112] width 41 height 6
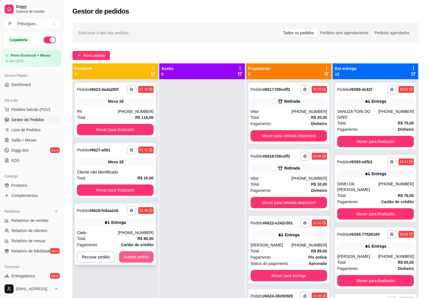
click at [135, 260] on button "Aceitar pedido" at bounding box center [136, 256] width 34 height 11
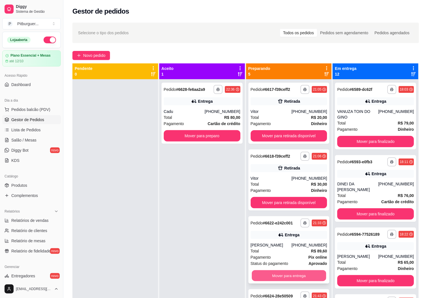
click at [286, 276] on button "Mover para entrega" at bounding box center [289, 275] width 74 height 11
drag, startPoint x: 211, startPoint y: 205, endPoint x: 434, endPoint y: 155, distance: 228.7
click at [211, 204] on div "**********" at bounding box center [202, 228] width 86 height 298
click at [425, 131] on div "**********" at bounding box center [245, 193] width 364 height 349
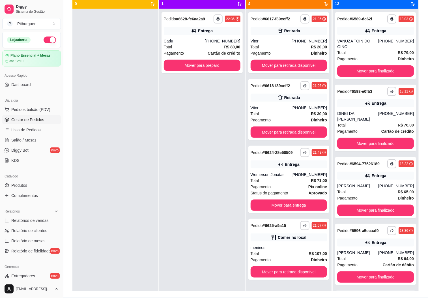
scroll to position [85, 0]
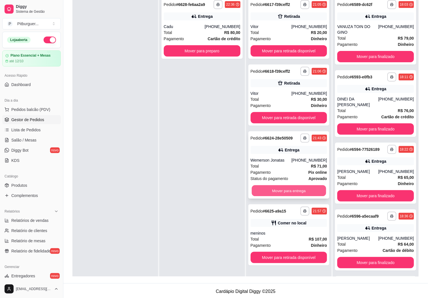
click at [270, 188] on button "Mover para entrega" at bounding box center [289, 190] width 74 height 11
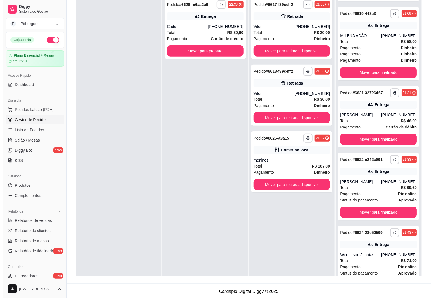
scroll to position [691, 0]
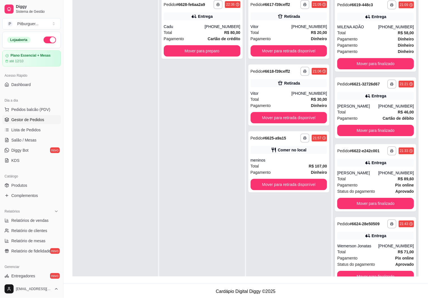
click at [354, 252] on div "Total R$ 71,00" at bounding box center [375, 251] width 77 height 6
click at [38, 111] on span "Pedidos balcão (PDV)" at bounding box center [30, 110] width 39 height 6
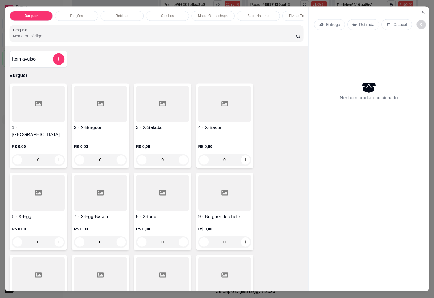
scroll to position [695, 0]
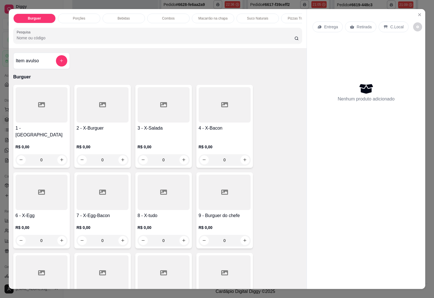
click at [160, 204] on div at bounding box center [164, 191] width 52 height 35
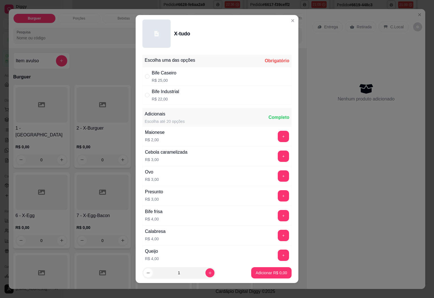
click at [179, 79] on div "Bife Caseiro R$ 25,00" at bounding box center [216, 76] width 149 height 19
radio input "true"
click at [208, 271] on icon "increase-product-quantity" at bounding box center [210, 273] width 4 height 4
type input "2"
click at [259, 273] on p "Adicionar R$ 50,00" at bounding box center [271, 273] width 34 height 6
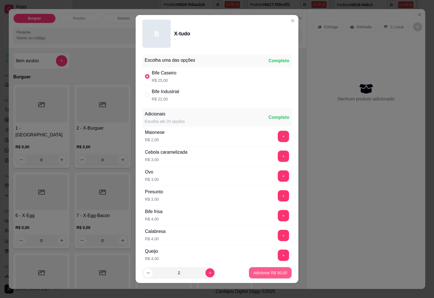
type input "2"
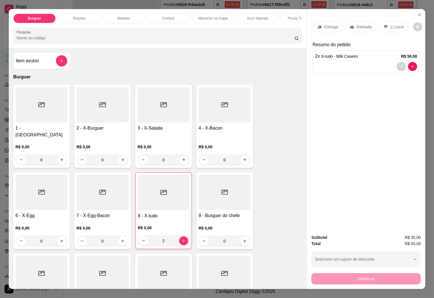
click at [119, 16] on p "Bebidas" at bounding box center [124, 18] width 12 height 5
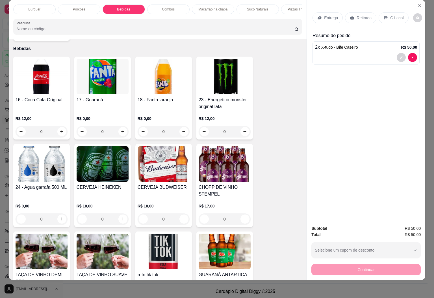
click at [91, 87] on img at bounding box center [103, 76] width 52 height 35
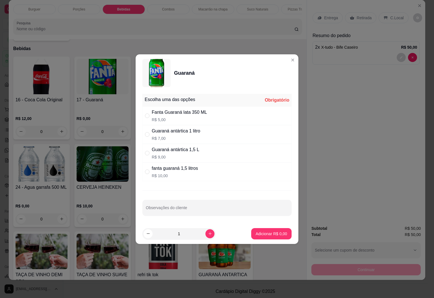
click at [179, 136] on p "R$ 7,00" at bounding box center [176, 138] width 49 height 6
radio input "true"
click at [268, 237] on button "Adicionar R$ 7,00" at bounding box center [271, 233] width 39 height 11
type input "1"
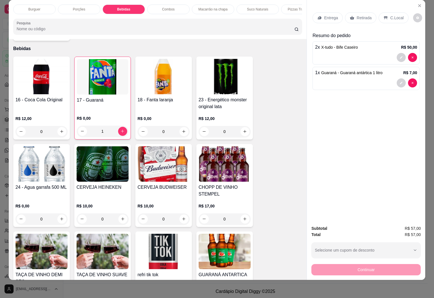
click at [329, 15] on p "Entrega" at bounding box center [331, 18] width 14 height 6
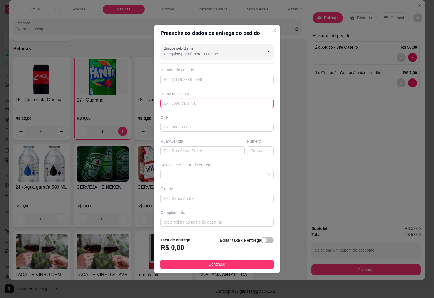
click at [198, 103] on input "text" at bounding box center [217, 103] width 113 height 9
type input "JHONATAN"
click at [263, 243] on span "button" at bounding box center [267, 240] width 12 height 6
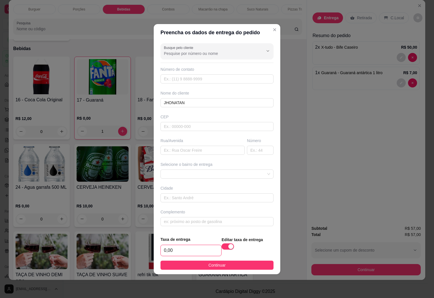
click at [199, 252] on input "0,00" at bounding box center [191, 250] width 60 height 11
type input "1,00"
click at [199, 220] on input "text" at bounding box center [217, 221] width 113 height 9
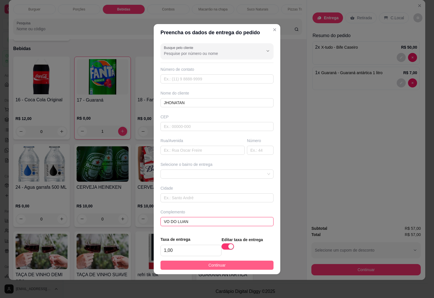
type input "VO DO LUAN"
click at [223, 261] on button "Continuar" at bounding box center [217, 264] width 113 height 9
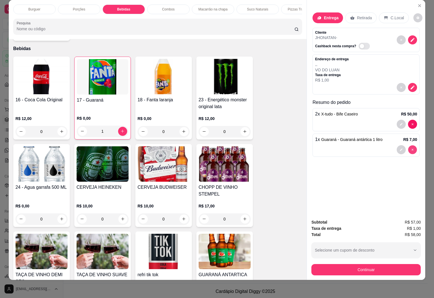
type input "0"
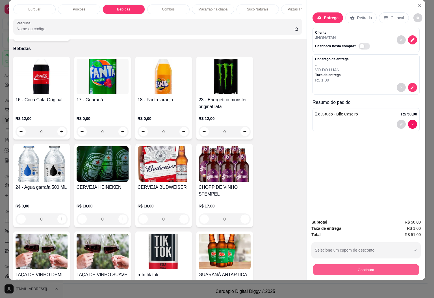
click at [378, 264] on button "Continuar" at bounding box center [366, 269] width 106 height 11
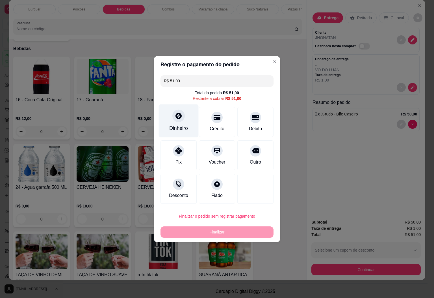
click at [174, 123] on div "Dinheiro" at bounding box center [179, 120] width 40 height 33
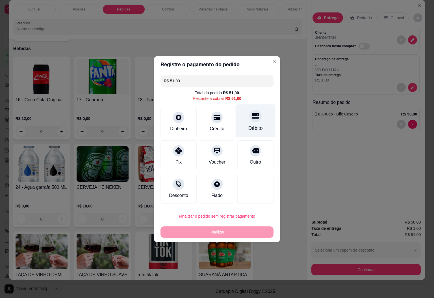
click at [248, 131] on div "Débito" at bounding box center [255, 127] width 14 height 7
type input "R$ 0,00"
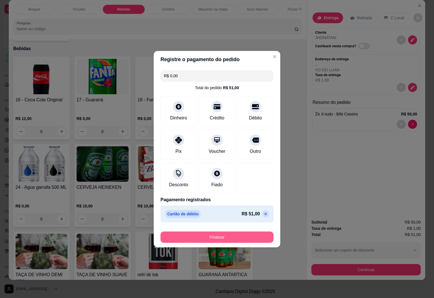
click at [252, 236] on button "Finalizar" at bounding box center [217, 236] width 113 height 11
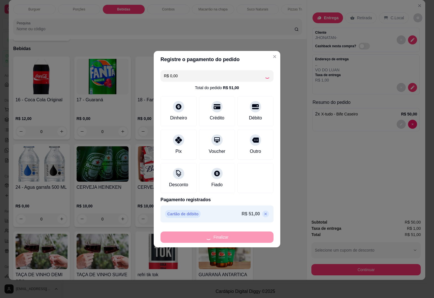
type input "0"
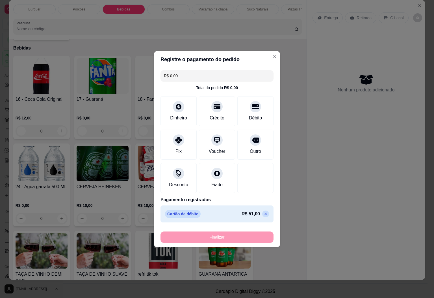
type input "-R$ 51,00"
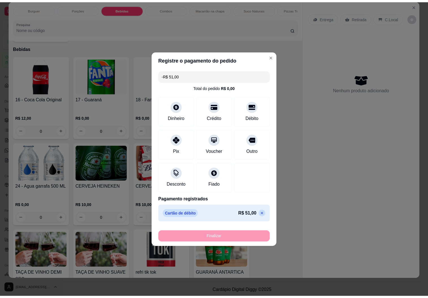
scroll to position [626, 0]
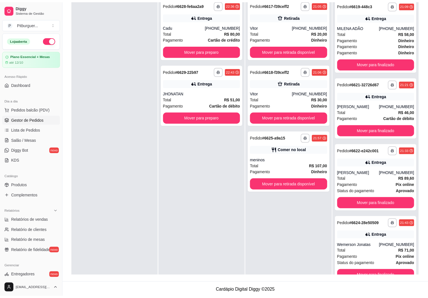
scroll to position [691, 0]
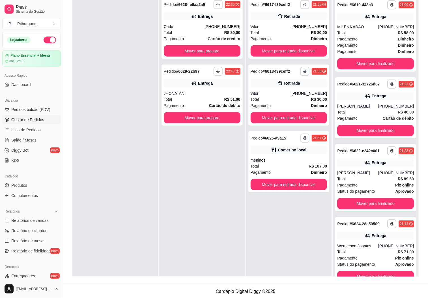
drag, startPoint x: 217, startPoint y: 205, endPoint x: 100, endPoint y: 167, distance: 123.6
click at [100, 167] on div at bounding box center [115, 143] width 86 height 298
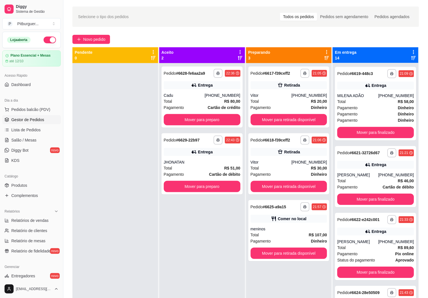
scroll to position [0, 0]
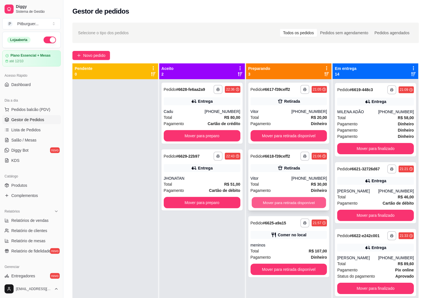
click at [281, 200] on button "Mover para retirada disponível" at bounding box center [289, 202] width 74 height 11
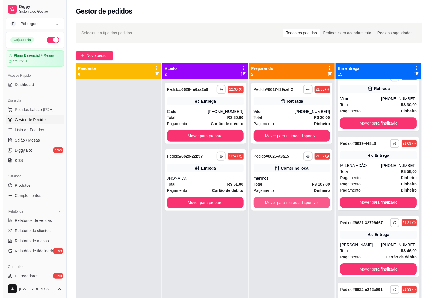
scroll to position [758, 0]
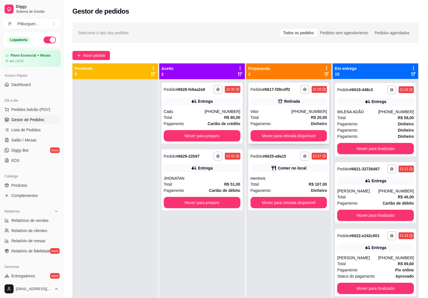
click at [279, 121] on div "Pagamento Dinheiro" at bounding box center [288, 123] width 77 height 6
click at [278, 137] on button "Mover para retirada disponível" at bounding box center [289, 135] width 74 height 11
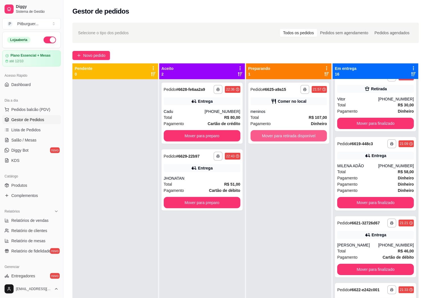
scroll to position [824, 0]
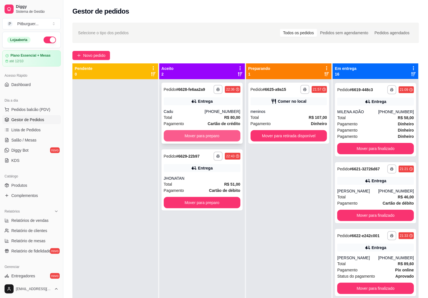
click at [207, 132] on button "Mover para preparo" at bounding box center [202, 135] width 77 height 11
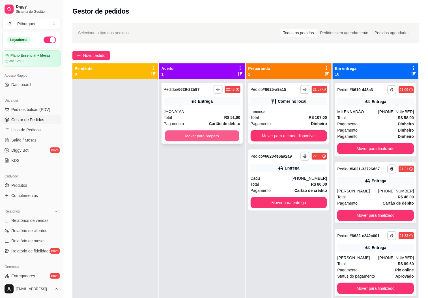
click at [206, 134] on button "Mover para preparo" at bounding box center [202, 135] width 74 height 11
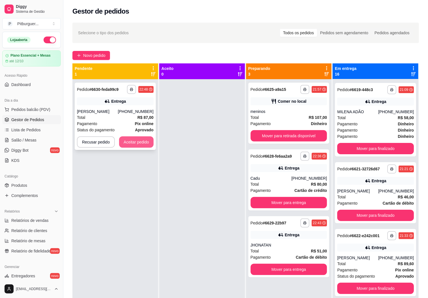
click at [147, 148] on button "Aceitar pedido" at bounding box center [136, 141] width 34 height 11
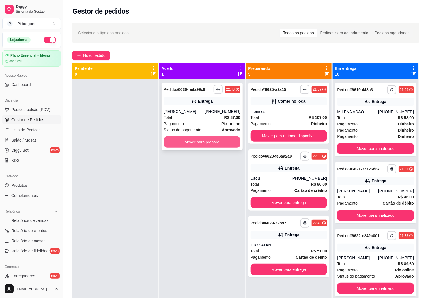
click at [200, 146] on button "Mover para preparo" at bounding box center [202, 141] width 77 height 11
click at [273, 114] on div "meninos" at bounding box center [288, 112] width 77 height 6
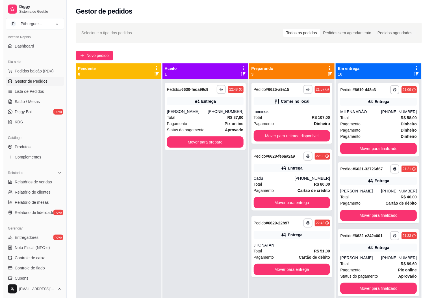
scroll to position [46, 0]
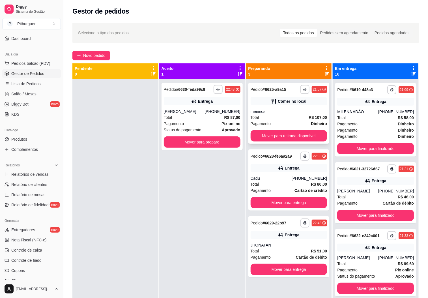
click at [271, 119] on div "Total R$ 107,00" at bounding box center [288, 117] width 77 height 6
click at [287, 136] on button "Mover para retirada disponível" at bounding box center [288, 135] width 77 height 11
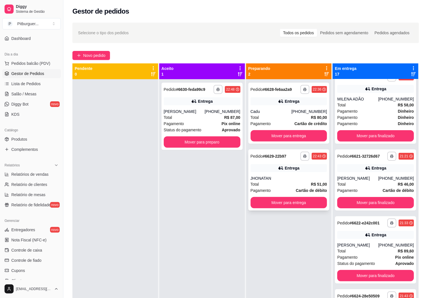
click at [264, 182] on div "Total R$ 51,00" at bounding box center [288, 184] width 77 height 6
drag, startPoint x: 249, startPoint y: 276, endPoint x: 212, endPoint y: 240, distance: 51.6
click at [212, 240] on div "**********" at bounding box center [202, 228] width 86 height 298
click at [261, 133] on button "Mover para entrega" at bounding box center [288, 135] width 77 height 11
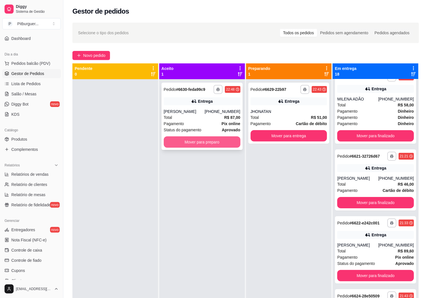
click at [215, 148] on button "Mover para preparo" at bounding box center [202, 141] width 77 height 11
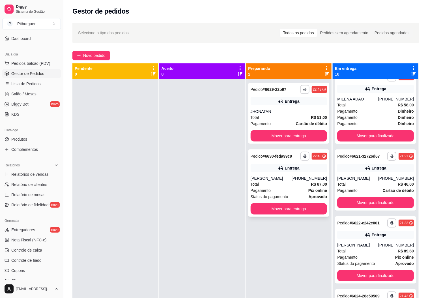
click at [280, 187] on div "Total R$ 87,00" at bounding box center [288, 184] width 77 height 6
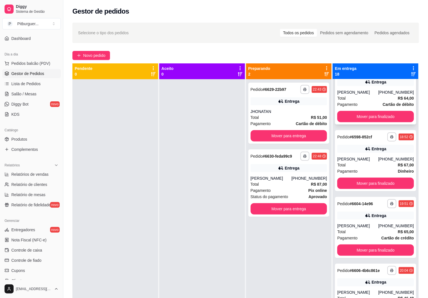
scroll to position [0, 0]
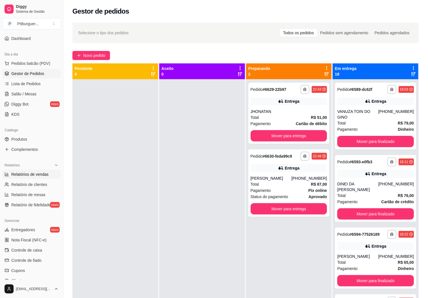
click at [31, 175] on span "Relatórios de vendas" at bounding box center [29, 174] width 37 height 6
select select "ALL"
select select "0"
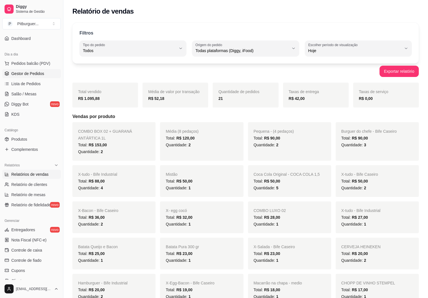
click at [40, 76] on span "Gestor de Pedidos" at bounding box center [27, 74] width 33 height 6
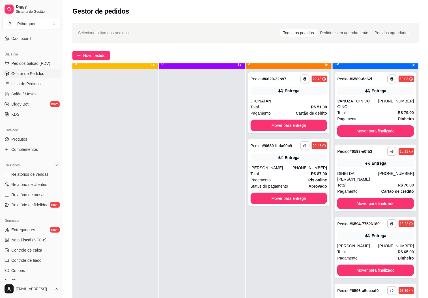
scroll to position [16, 0]
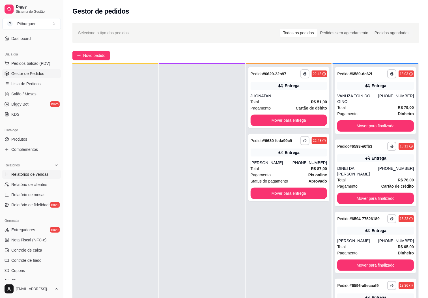
click at [35, 173] on span "Relatórios de vendas" at bounding box center [29, 174] width 37 height 6
select select "ALL"
select select "0"
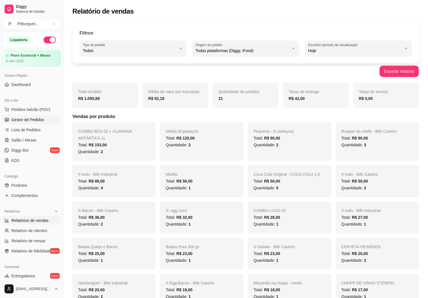
click at [26, 124] on link "Gestor de Pedidos" at bounding box center [31, 119] width 59 height 9
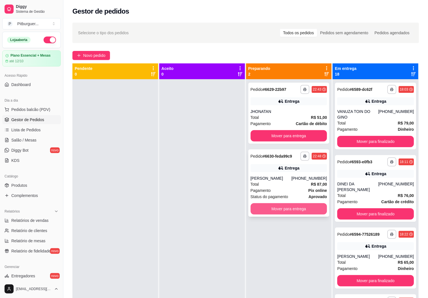
click at [270, 210] on button "Mover para entrega" at bounding box center [288, 208] width 77 height 11
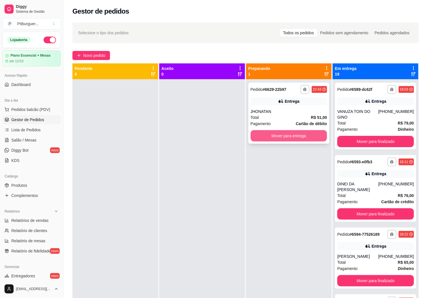
click at [264, 132] on button "Mover para entrega" at bounding box center [288, 135] width 77 height 11
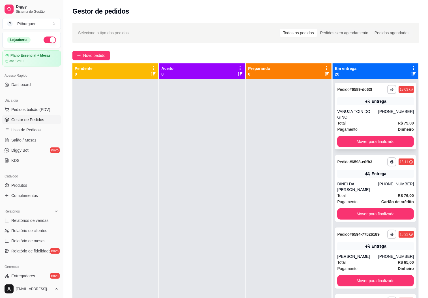
drag, startPoint x: 335, startPoint y: 92, endPoint x: 334, endPoint y: 96, distance: 4.6
click at [335, 96] on div "**********" at bounding box center [375, 116] width 81 height 67
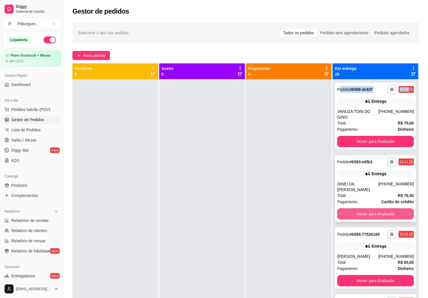
click at [363, 208] on button "Mover para finalizado" at bounding box center [375, 213] width 77 height 11
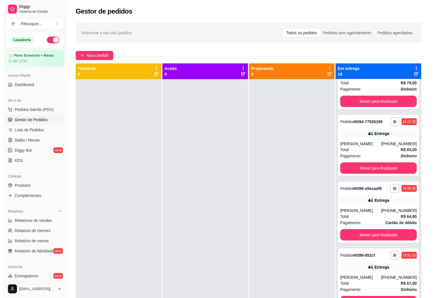
scroll to position [44, 0]
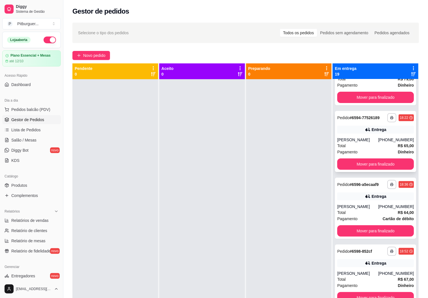
click at [356, 155] on div "Pagamento Dinheiro" at bounding box center [375, 152] width 77 height 6
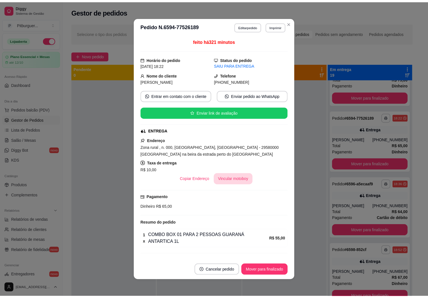
scroll to position [21, 0]
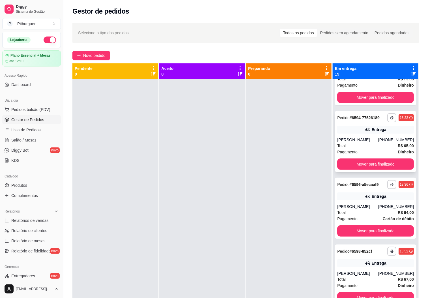
click at [353, 142] on div "[PERSON_NAME]" at bounding box center [357, 140] width 41 height 6
click at [365, 170] on button "Mover para finalizado" at bounding box center [375, 164] width 74 height 11
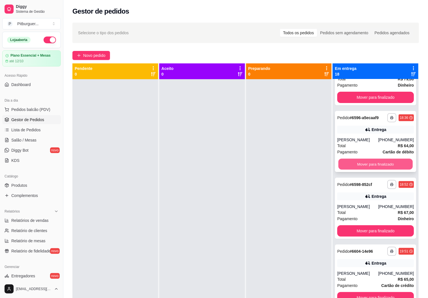
click at [356, 161] on button "Mover para finalizado" at bounding box center [375, 164] width 74 height 11
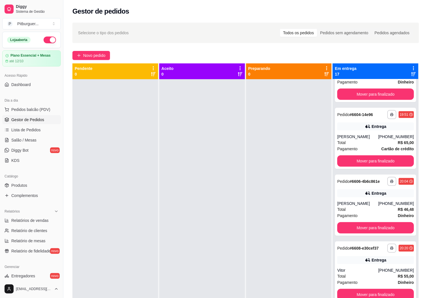
scroll to position [141, 0]
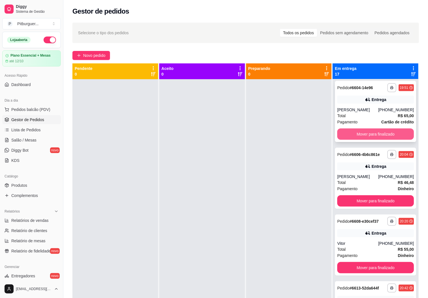
click at [370, 133] on button "Mover para finalizado" at bounding box center [375, 133] width 77 height 11
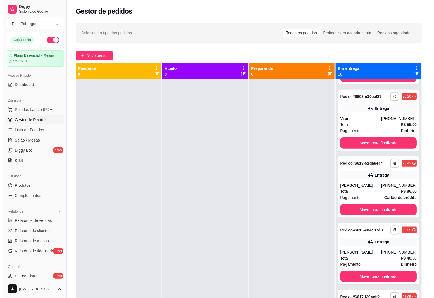
scroll to position [200, 0]
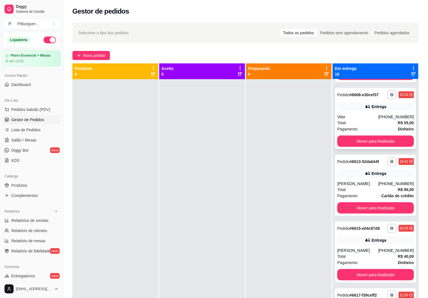
click at [337, 118] on div "Vitor" at bounding box center [357, 117] width 41 height 6
click at [370, 142] on button "Mover para finalizado" at bounding box center [375, 140] width 77 height 11
click at [353, 120] on div "Total R$ 86,00" at bounding box center [375, 123] width 77 height 6
click at [351, 126] on span "Pagamento" at bounding box center [347, 129] width 20 height 6
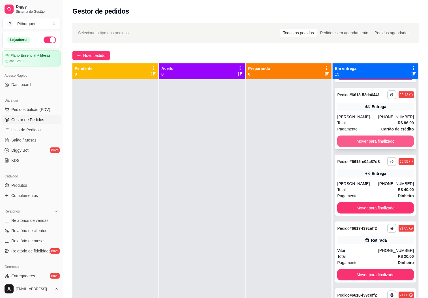
click at [368, 142] on button "Mover para finalizado" at bounding box center [375, 140] width 77 height 11
click at [360, 139] on button "Mover para finalizado" at bounding box center [375, 141] width 74 height 11
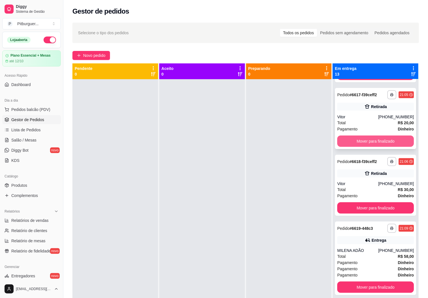
click at [356, 139] on button "Mover para finalizado" at bounding box center [375, 140] width 77 height 11
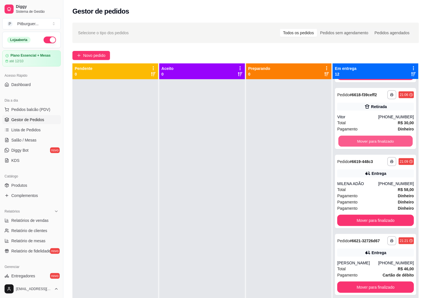
click at [356, 139] on button "Mover para finalizado" at bounding box center [375, 141] width 74 height 11
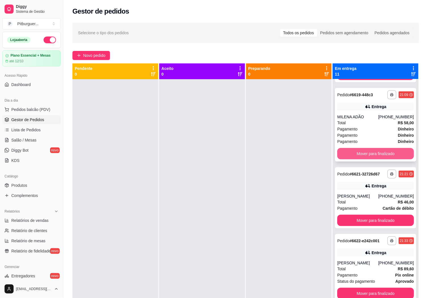
click at [351, 155] on button "Mover para finalizado" at bounding box center [375, 153] width 77 height 11
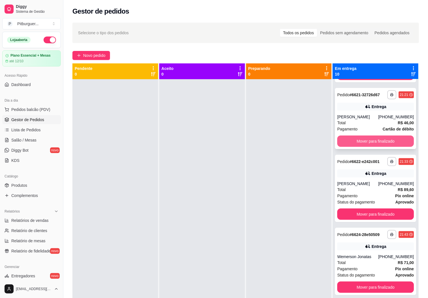
click at [349, 146] on button "Mover para finalizado" at bounding box center [375, 140] width 77 height 11
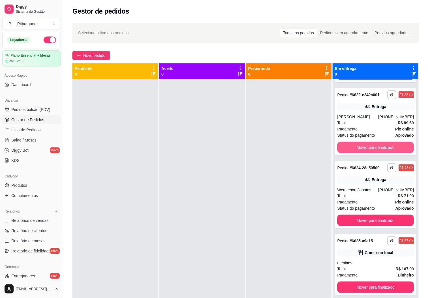
click at [349, 146] on button "Mover para finalizado" at bounding box center [375, 147] width 77 height 11
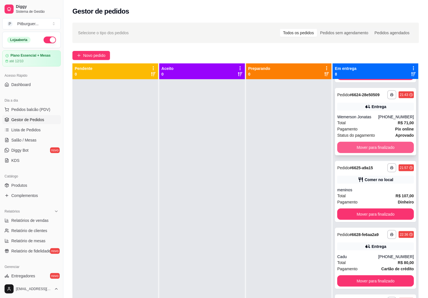
click at [348, 152] on button "Mover para finalizado" at bounding box center [375, 147] width 77 height 11
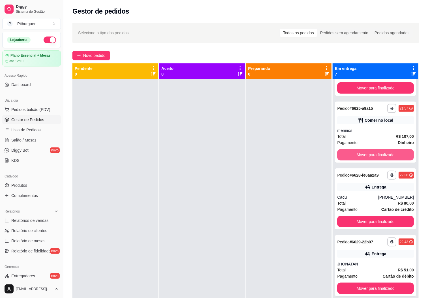
scroll to position [192, 0]
click at [349, 149] on button "Mover para finalizado" at bounding box center [375, 154] width 77 height 11
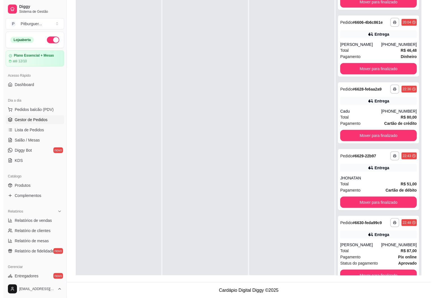
scroll to position [87, 0]
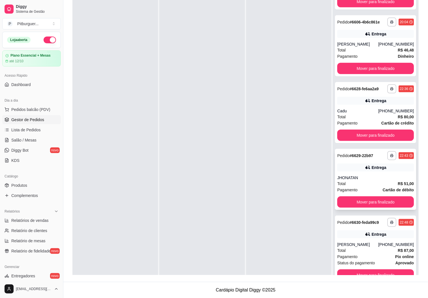
click at [377, 175] on div "JHONATAN" at bounding box center [375, 178] width 77 height 6
click at [360, 196] on button "Mover para finalizado" at bounding box center [375, 201] width 77 height 11
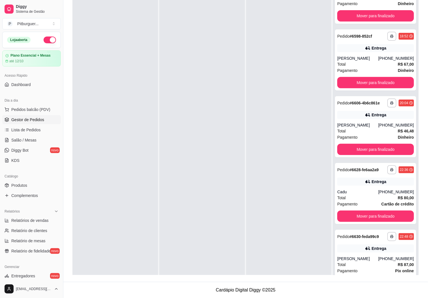
scroll to position [59, 0]
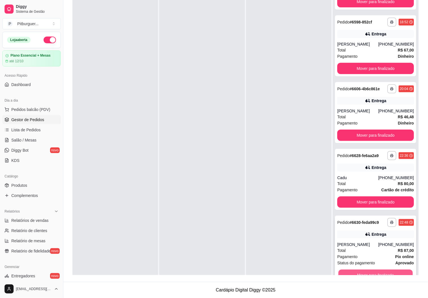
click at [366, 271] on button "Mover para finalizado" at bounding box center [375, 274] width 74 height 11
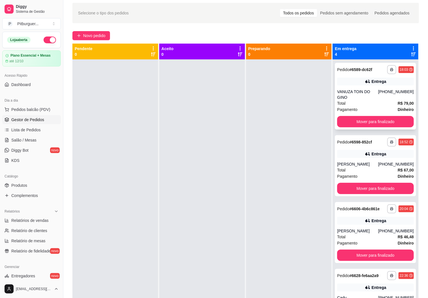
scroll to position [0, 0]
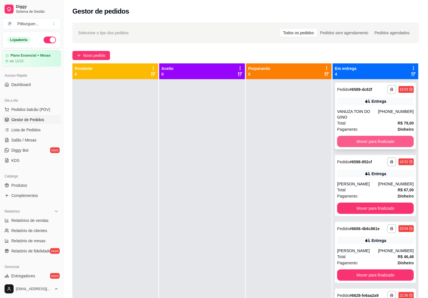
click at [389, 136] on button "Mover para finalizado" at bounding box center [375, 141] width 77 height 11
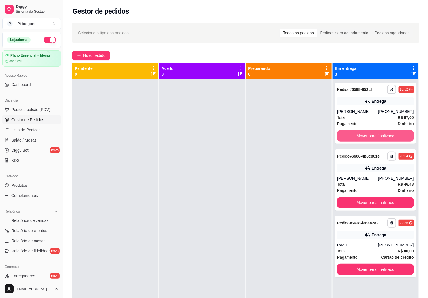
click at [389, 134] on button "Mover para finalizado" at bounding box center [375, 135] width 77 height 11
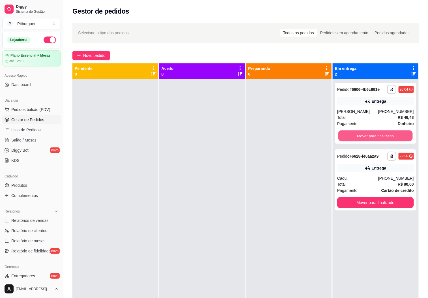
click at [389, 134] on button "Mover para finalizado" at bounding box center [375, 135] width 74 height 11
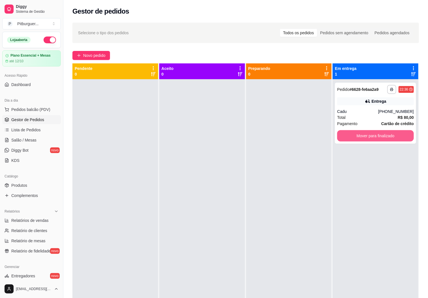
click at [389, 134] on button "Mover para finalizado" at bounding box center [375, 135] width 77 height 11
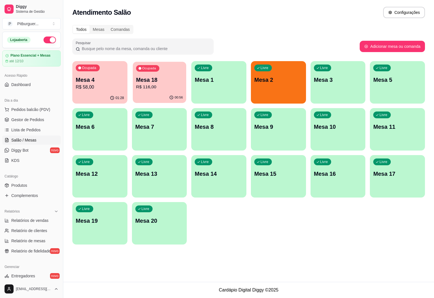
click at [157, 81] on p "Mesa 18" at bounding box center [159, 80] width 47 height 8
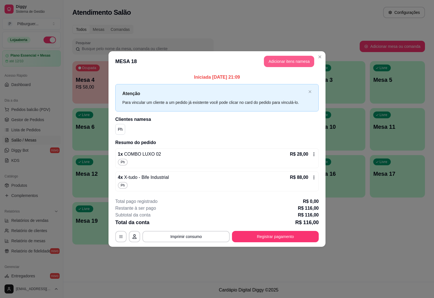
click at [284, 60] on button "Adicionar itens na mesa" at bounding box center [289, 61] width 50 height 11
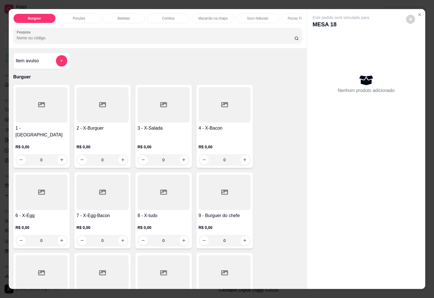
click at [124, 14] on div "Bebidas" at bounding box center [124, 19] width 42 height 10
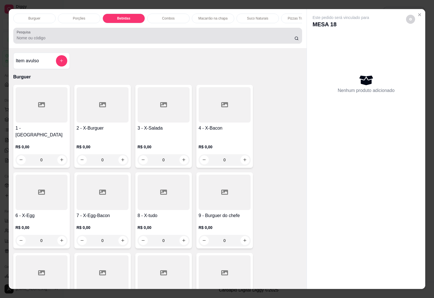
scroll to position [12, 0]
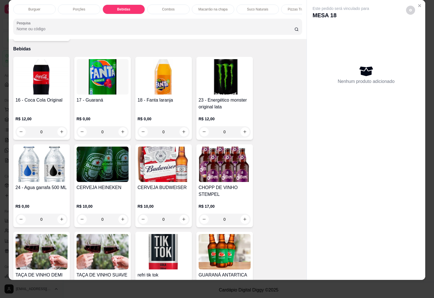
click at [42, 73] on img at bounding box center [42, 76] width 52 height 35
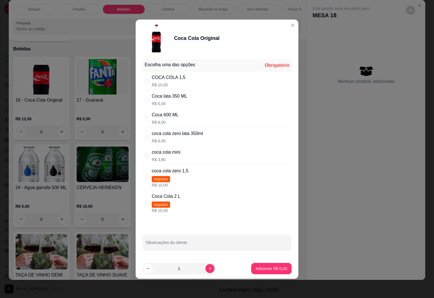
click at [177, 76] on div "COCA COLA 1,5" at bounding box center [169, 77] width 34 height 7
radio input "true"
click at [270, 270] on p "Adicionar R$ 10,00" at bounding box center [271, 268] width 34 height 6
type input "1"
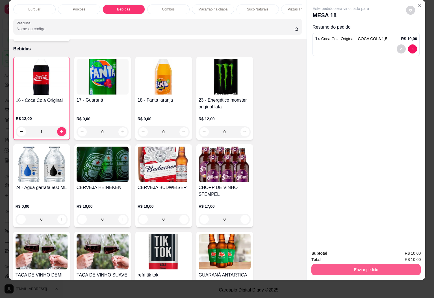
click at [362, 264] on button "Enviar pedido" at bounding box center [366, 269] width 109 height 11
click at [395, 245] on button "Sim, quero registrar" at bounding box center [400, 249] width 41 height 10
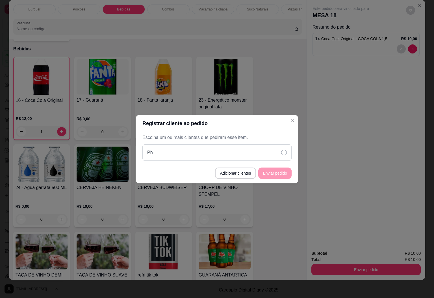
click at [264, 151] on div "Ph" at bounding box center [216, 152] width 149 height 16
click at [279, 169] on button "Enviar pedido" at bounding box center [274, 172] width 33 height 11
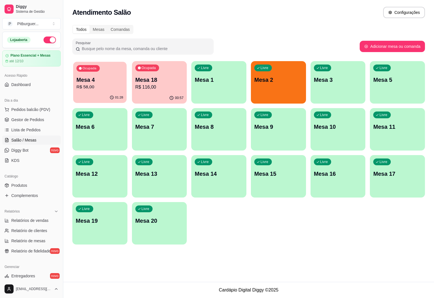
click at [105, 83] on p "Mesa 4" at bounding box center [100, 80] width 47 height 8
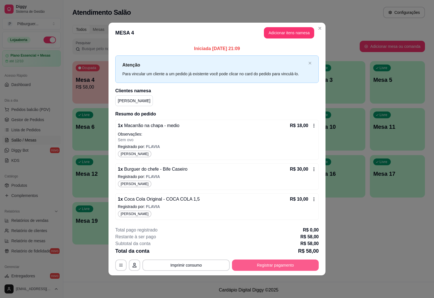
click at [281, 269] on button "Registrar pagamento" at bounding box center [275, 264] width 87 height 11
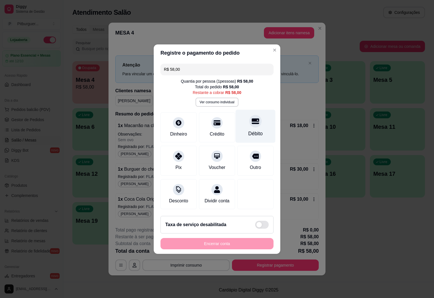
click at [247, 124] on div "Débito" at bounding box center [256, 125] width 40 height 33
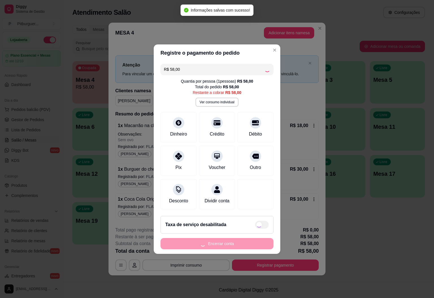
type input "R$ 0,00"
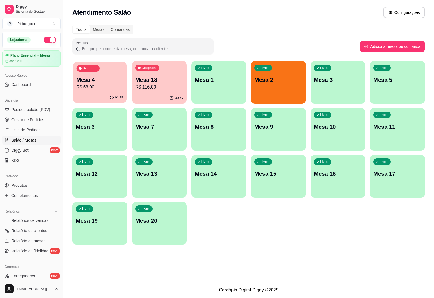
click at [98, 82] on p "Mesa 4" at bounding box center [100, 80] width 47 height 8
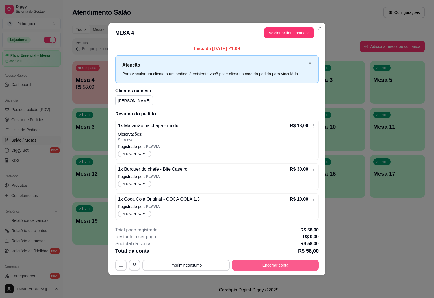
click at [271, 264] on button "Encerrar conta" at bounding box center [275, 264] width 87 height 11
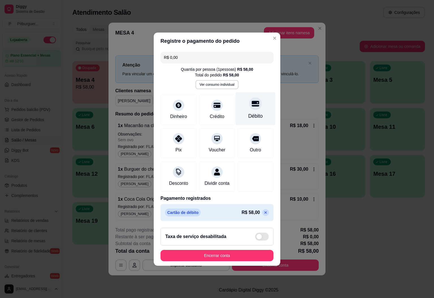
click at [254, 107] on div "Débito" at bounding box center [256, 108] width 40 height 33
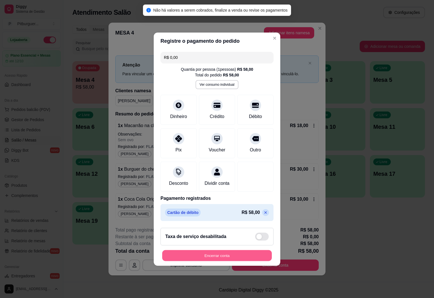
click at [230, 259] on button "Encerrar conta" at bounding box center [217, 255] width 110 height 11
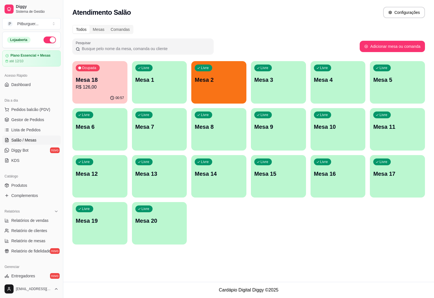
click at [236, 79] on p "Mesa 2" at bounding box center [219, 80] width 48 height 8
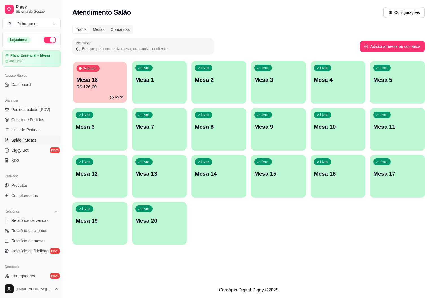
click at [93, 85] on p "R$ 126,00" at bounding box center [100, 87] width 47 height 7
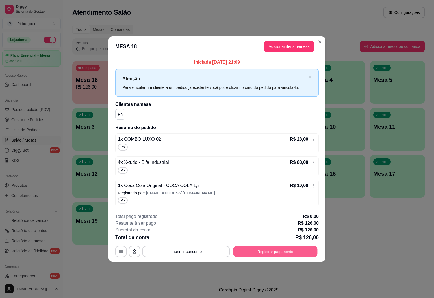
click at [254, 252] on button "Registrar pagamento" at bounding box center [276, 251] width 84 height 11
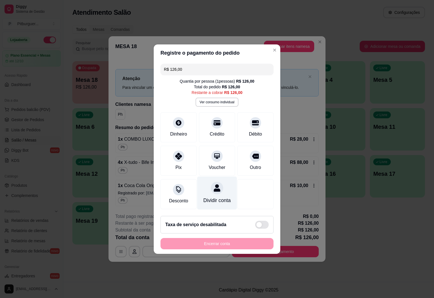
click at [210, 198] on div "Dividir conta" at bounding box center [217, 199] width 27 height 7
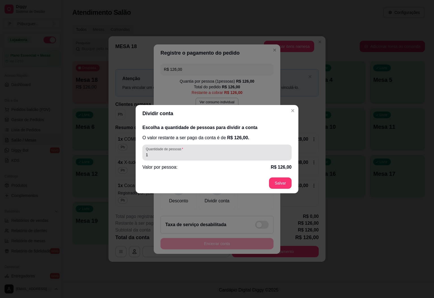
click at [160, 155] on input "1" at bounding box center [217, 155] width 142 height 6
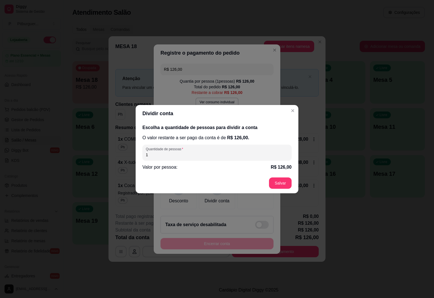
drag, startPoint x: 164, startPoint y: 153, endPoint x: 129, endPoint y: 154, distance: 34.8
click at [129, 154] on div "Dividir conta Escolha a quantidade de pessoas para dividir a conta O valor rest…" at bounding box center [217, 149] width 434 height 298
click at [248, 155] on input "5" at bounding box center [217, 155] width 142 height 6
type input "5"
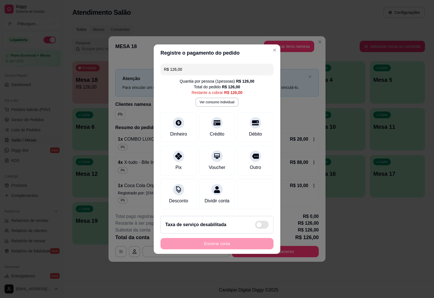
click at [193, 66] on input "R$ 126,00" at bounding box center [217, 69] width 106 height 11
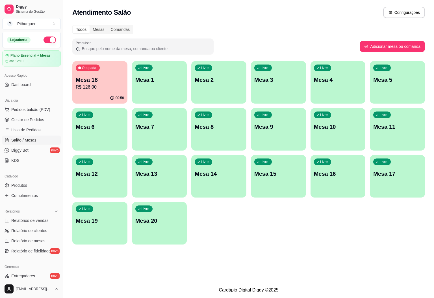
click at [104, 70] on div "Ocupada Mesa 18 R$ 126,00" at bounding box center [99, 76] width 55 height 31
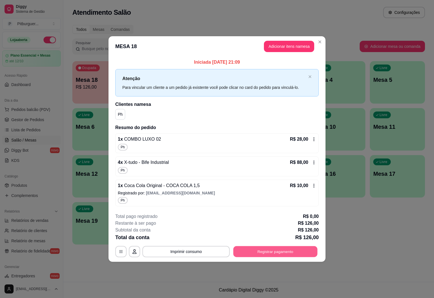
click at [268, 254] on button "Registrar pagamento" at bounding box center [276, 251] width 84 height 11
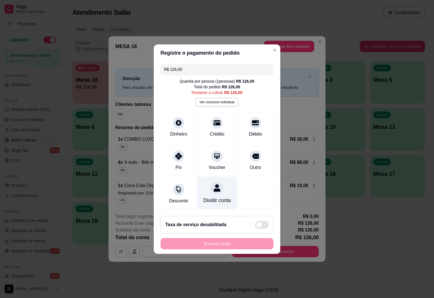
click at [211, 187] on div at bounding box center [217, 187] width 12 height 12
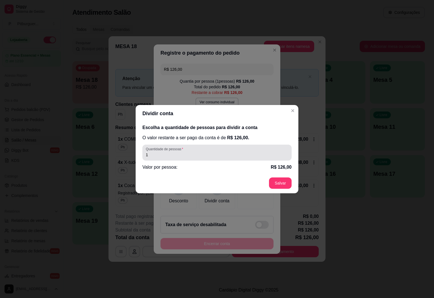
click at [198, 156] on input "1" at bounding box center [217, 155] width 142 height 6
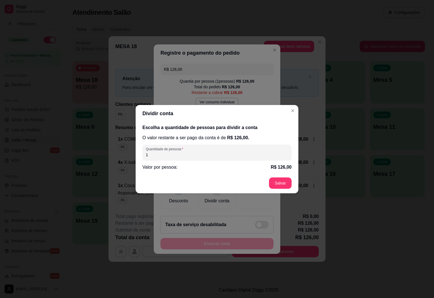
click at [198, 156] on input "1" at bounding box center [217, 155] width 142 height 6
click at [198, 156] on input "5" at bounding box center [217, 155] width 142 height 6
type input "5"
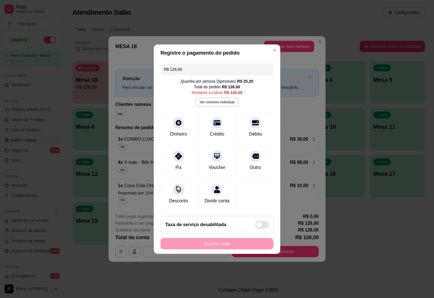
drag, startPoint x: 190, startPoint y: 66, endPoint x: 133, endPoint y: 71, distance: 57.0
click at [133, 71] on div "Registre o pagamento do pedido R$ 126,00 Quantia por pessoa ( 5 pessoas) R$ 25,…" at bounding box center [217, 149] width 434 height 298
type input "R$ 50,00"
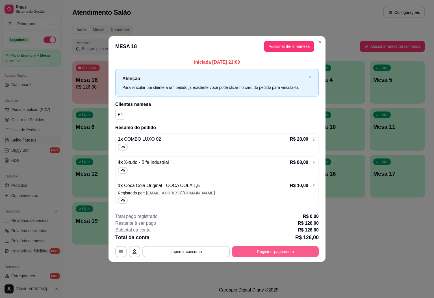
click at [284, 251] on button "Registrar pagamento" at bounding box center [275, 251] width 87 height 11
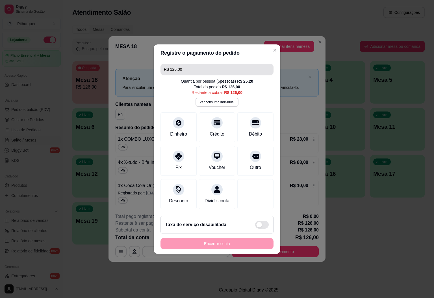
click at [189, 64] on input "R$ 126,00" at bounding box center [217, 69] width 106 height 11
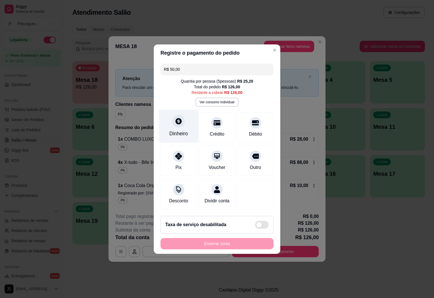
click at [181, 122] on div "Dinheiro" at bounding box center [179, 125] width 40 height 33
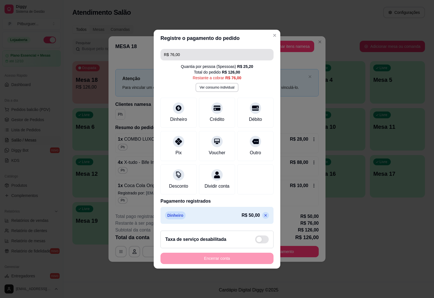
click at [187, 51] on input "R$ 76,00" at bounding box center [217, 54] width 106 height 11
type input "R$ 25,00"
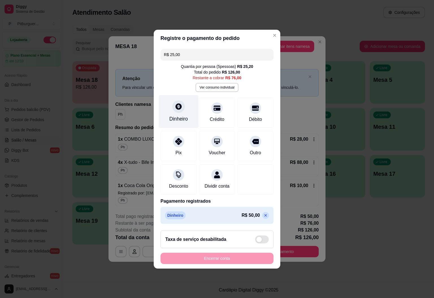
click at [177, 105] on icon at bounding box center [179, 106] width 6 height 6
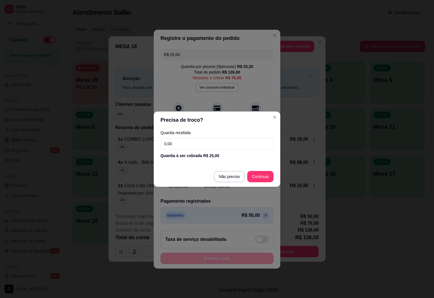
click at [180, 143] on input "0,00" at bounding box center [217, 143] width 113 height 11
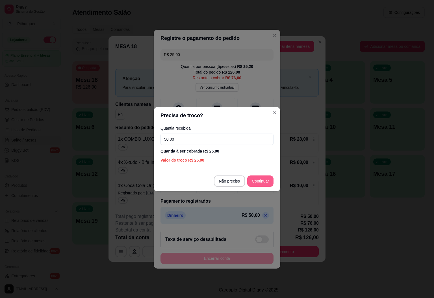
type input "50,00"
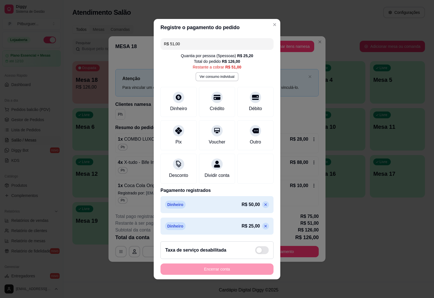
click at [181, 38] on input "R$ 51,00" at bounding box center [217, 43] width 106 height 11
click at [183, 137] on div "Pix" at bounding box center [179, 133] width 40 height 33
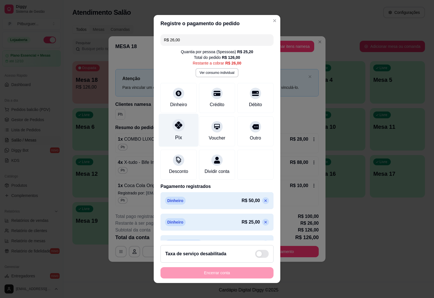
click at [178, 136] on div "Pix" at bounding box center [179, 129] width 40 height 33
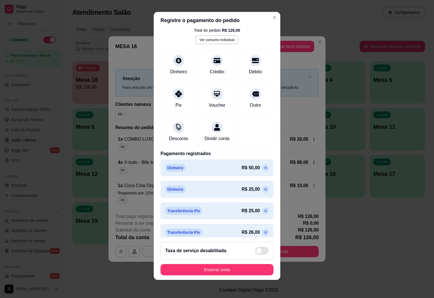
scroll to position [37, 0]
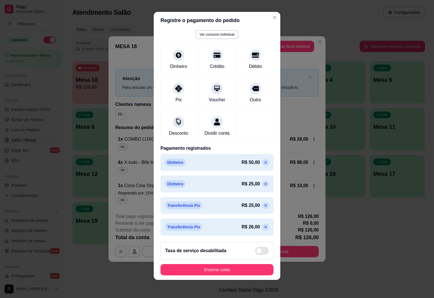
click at [263, 224] on icon at bounding box center [265, 226] width 5 height 5
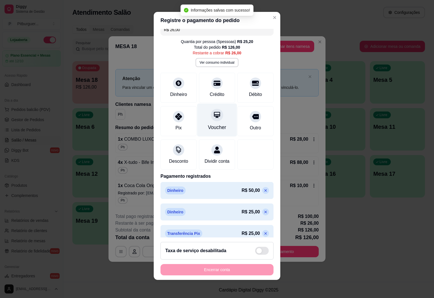
scroll to position [0, 0]
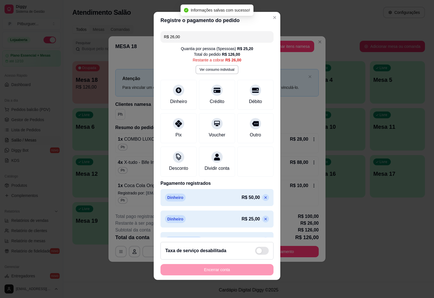
click at [187, 35] on input "R$ 26,00" at bounding box center [217, 36] width 106 height 11
drag, startPoint x: 187, startPoint y: 35, endPoint x: 167, endPoint y: 38, distance: 20.6
click at [167, 38] on input "R$ 26,00" at bounding box center [217, 36] width 106 height 11
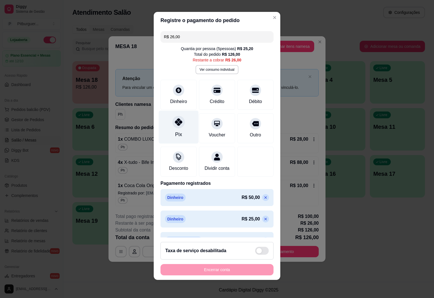
click at [179, 126] on div "Pix" at bounding box center [179, 126] width 40 height 33
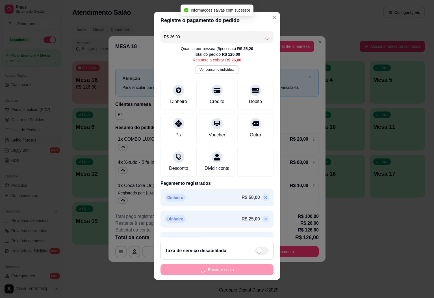
type input "R$ 0,00"
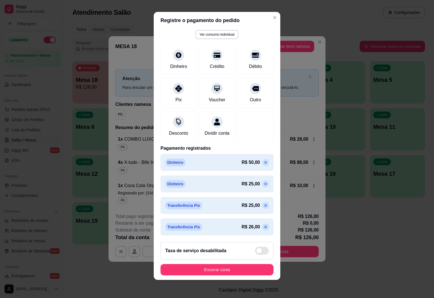
scroll to position [37, 0]
click at [219, 271] on button "Encerrar conta" at bounding box center [217, 269] width 113 height 11
